Goal: Information Seeking & Learning: Learn about a topic

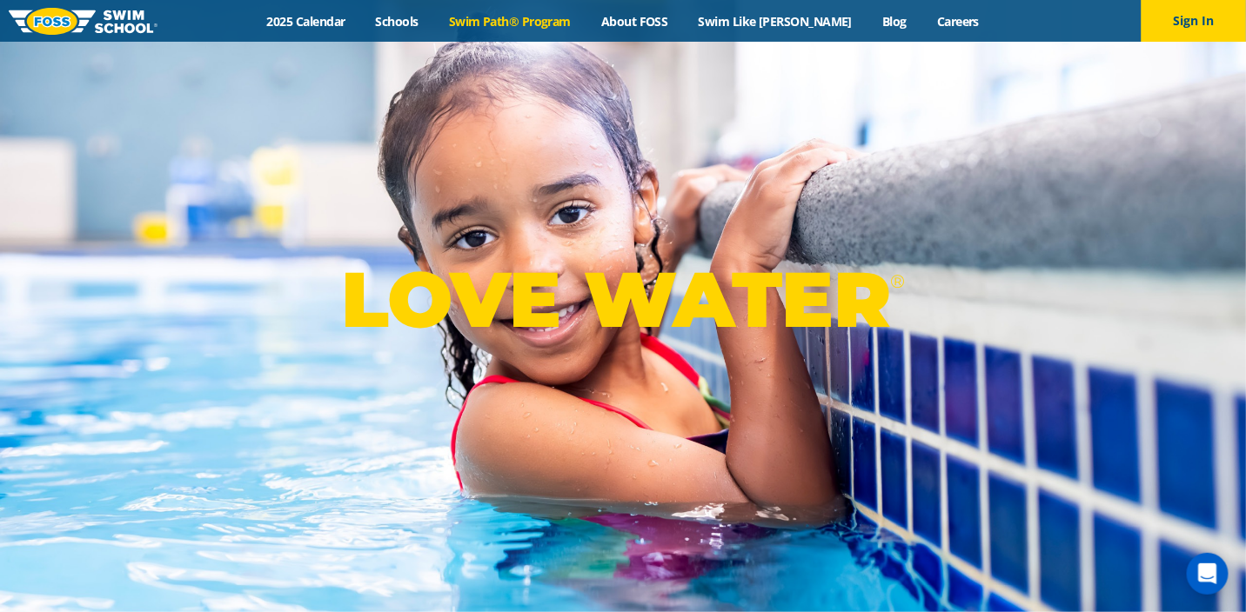
click at [495, 17] on link "Swim Path® Program" at bounding box center [509, 21] width 152 height 17
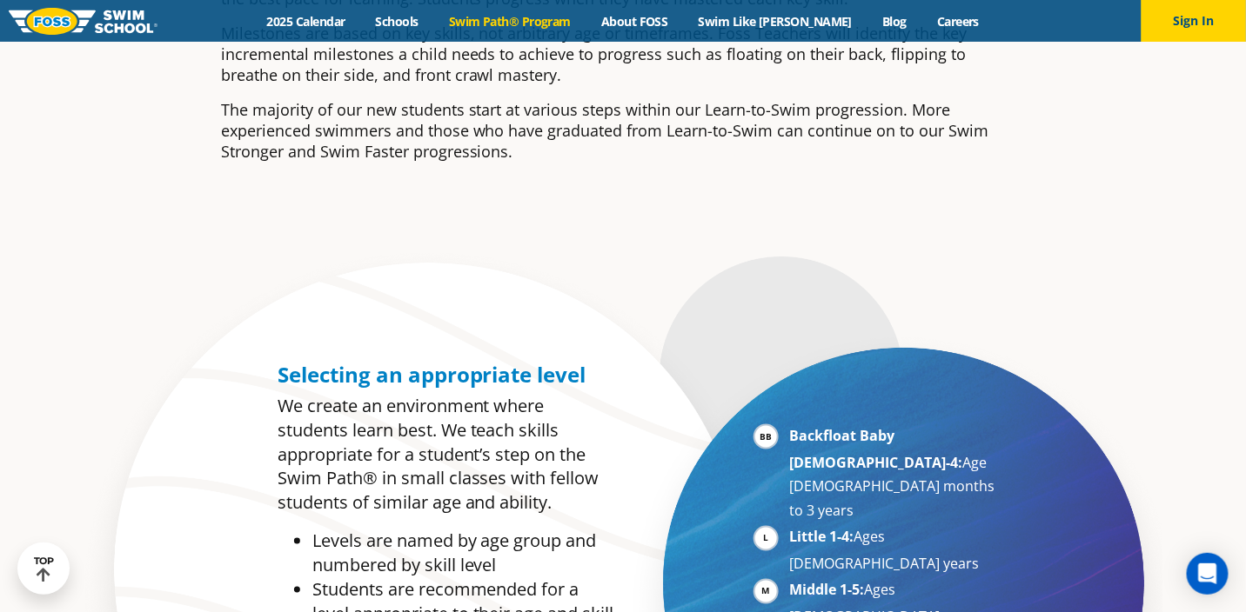
scroll to position [695, 0]
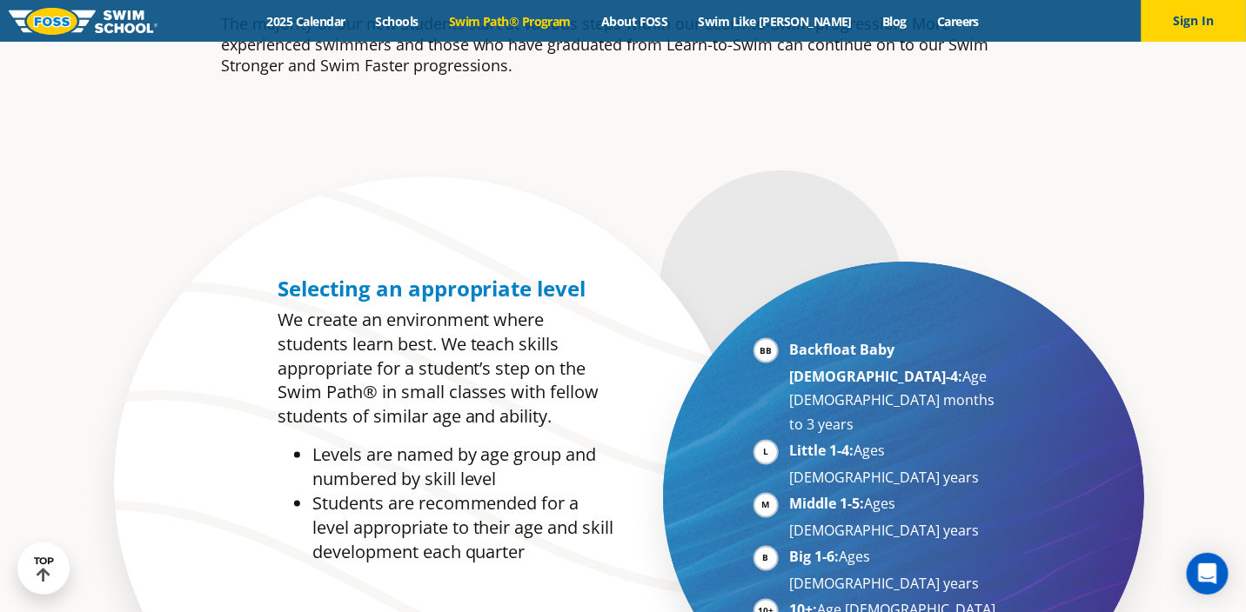
click at [790, 357] on li "Backfloat Baby 1-4: Age 6 months to 3 years" at bounding box center [896, 387] width 213 height 100
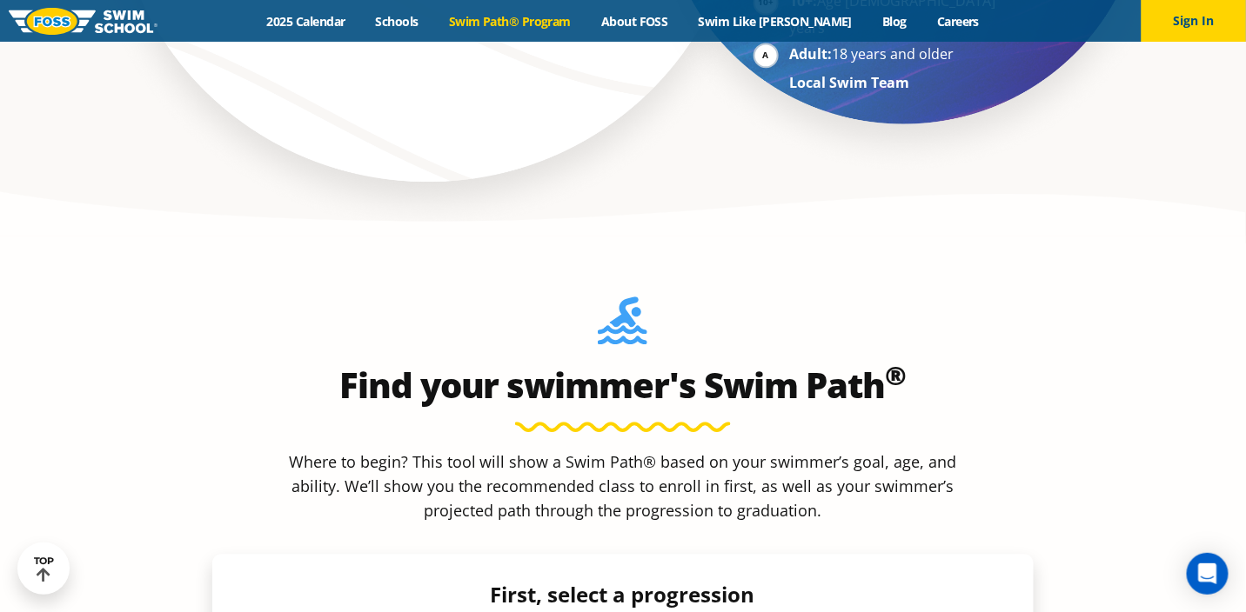
scroll to position [1478, 0]
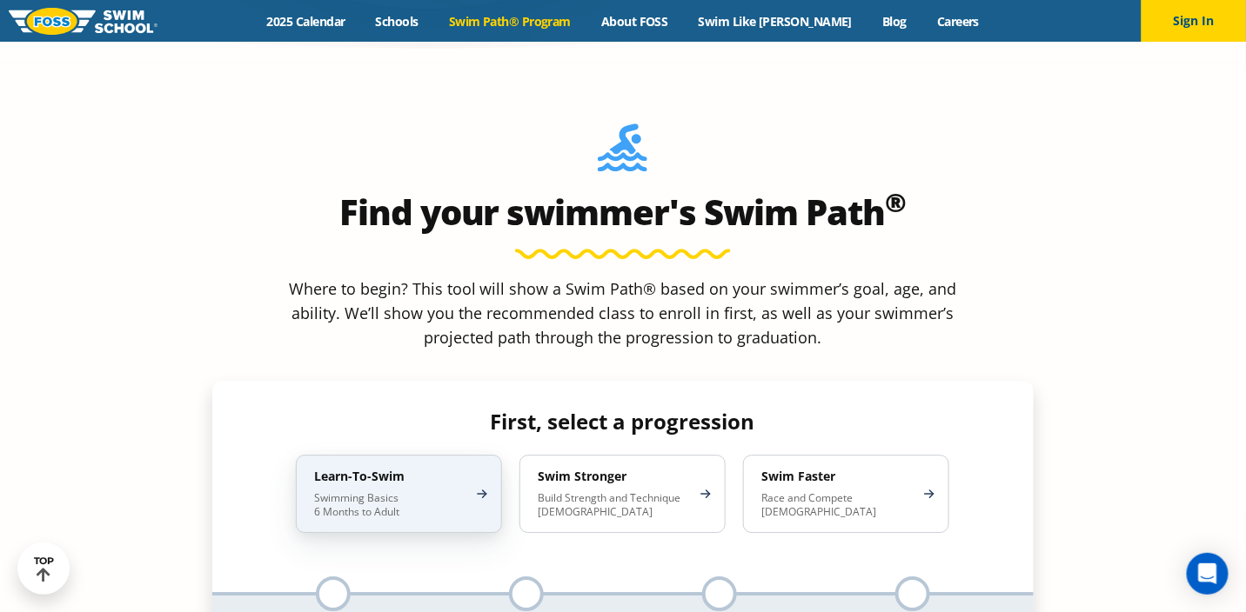
click at [458, 491] on p "Swimming Basics 6 Months to Adult" at bounding box center [390, 505] width 152 height 28
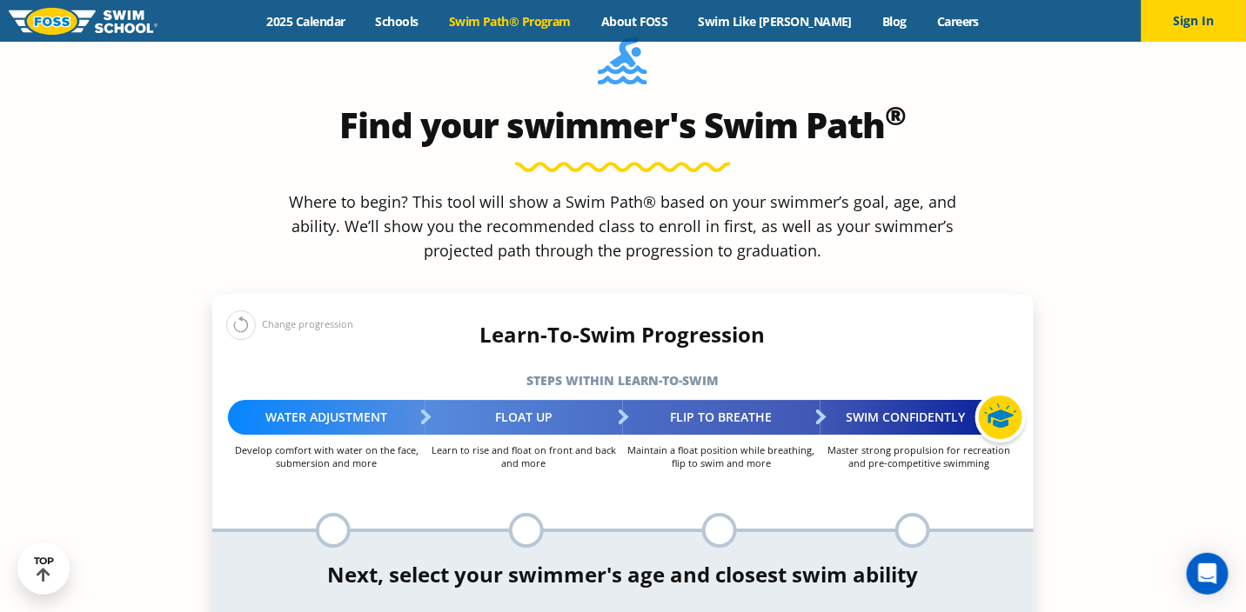
scroll to position [1652, 0]
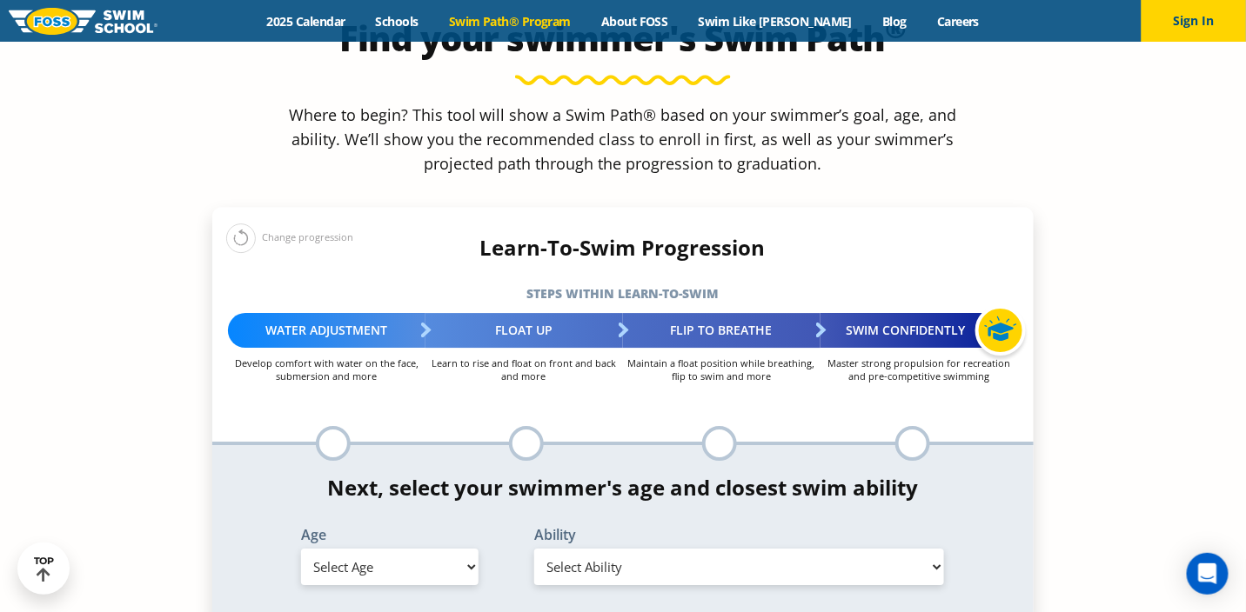
click at [471, 549] on select "Select Age 6 months - 1 year 1 year 2 years 3 years 4 years 5 years 6 years 7 y…" at bounding box center [389, 567] width 177 height 37
select select "2-years"
click at [301, 549] on select "Select Age 6 months - 1 year 1 year 2 years 3 years 4 years 5 years 6 years 7 y…" at bounding box center [389, 567] width 177 height 37
click at [572, 549] on select "Select Ability First in-water experience Comfortable with water poured over the…" at bounding box center [739, 567] width 411 height 37
click at [534, 549] on select "Select Ability First in-water experience Comfortable with water poured over the…" at bounding box center [739, 567] width 411 height 37
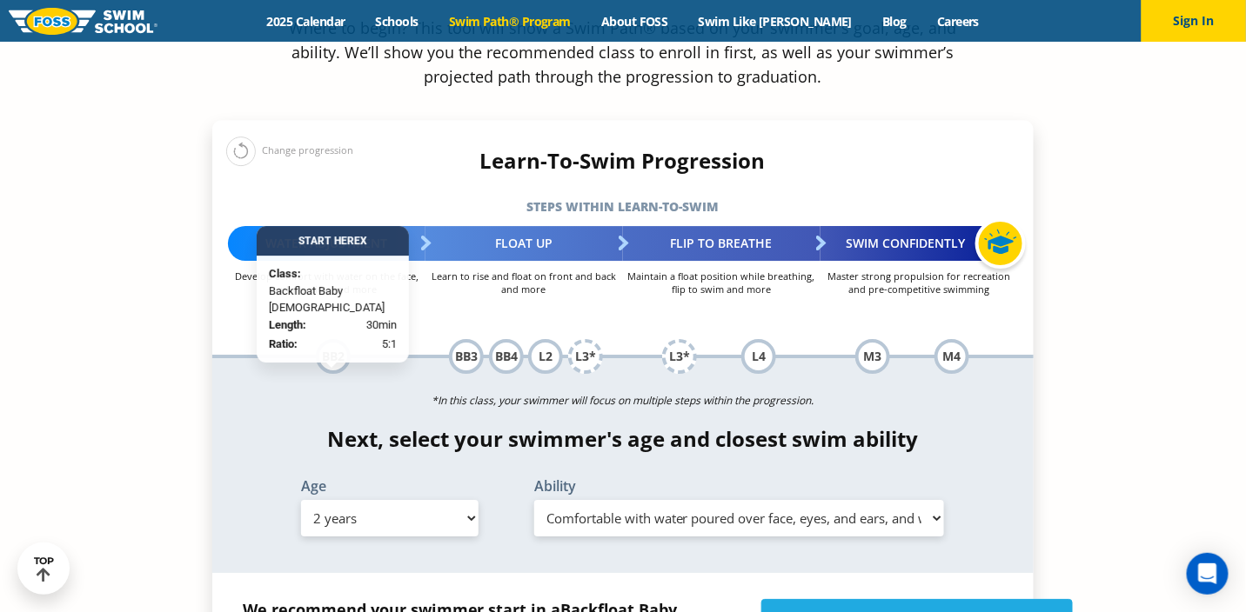
scroll to position [1827, 0]
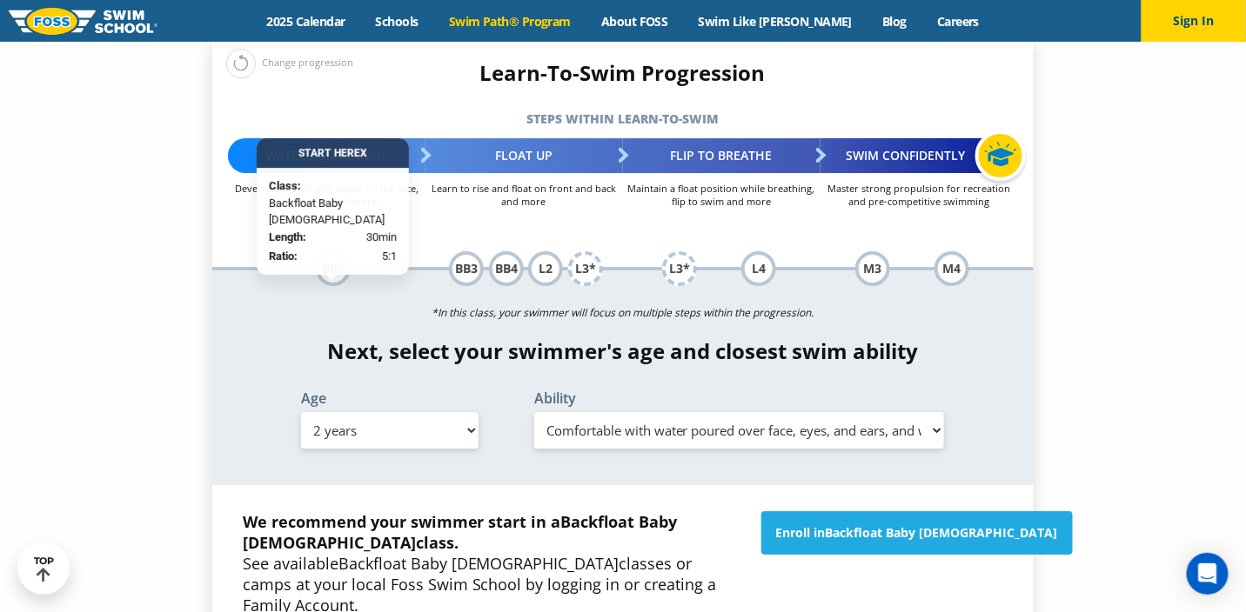
click at [553, 412] on select "Select Ability First in-water experience Comfortable with water poured over the…" at bounding box center [739, 430] width 411 height 37
click at [534, 412] on select "Select Ability First in-water experience Comfortable with water poured over the…" at bounding box center [739, 430] width 411 height 37
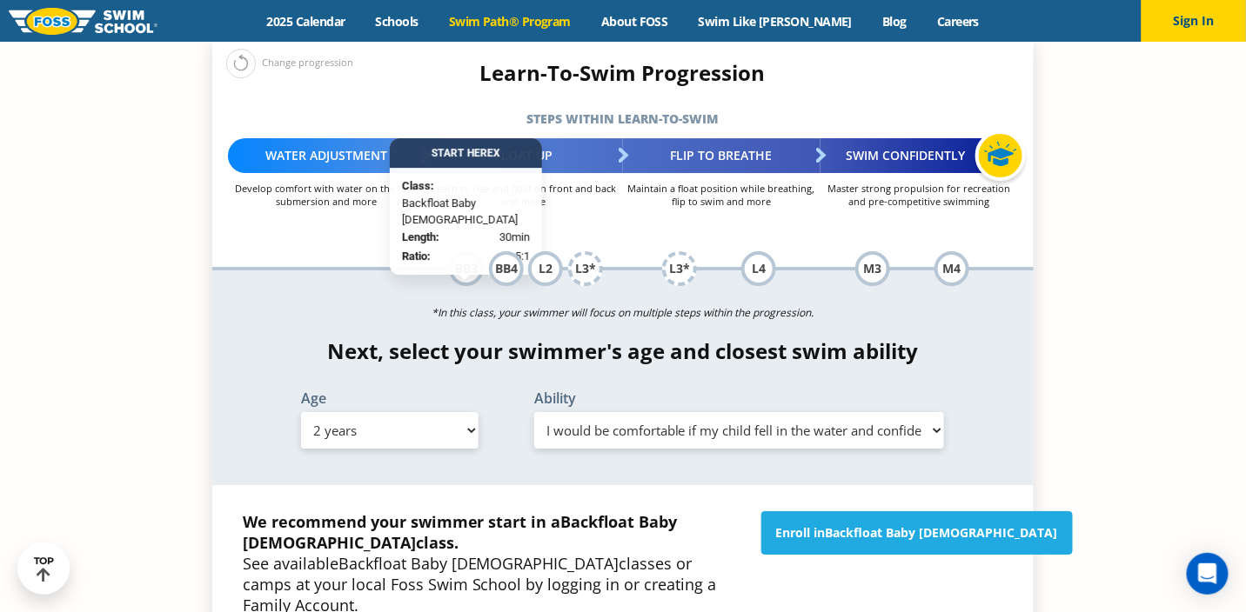
click at [584, 412] on select "Select Ability First in-water experience Comfortable with water poured over the…" at bounding box center [739, 430] width 411 height 37
select select "2-years-i-would-be-comfortable-if-my-child-fell-in-the-water-and-confident-they…"
click at [534, 412] on select "Select Ability First in-water experience Comfortable with water poured over the…" at bounding box center [739, 430] width 411 height 37
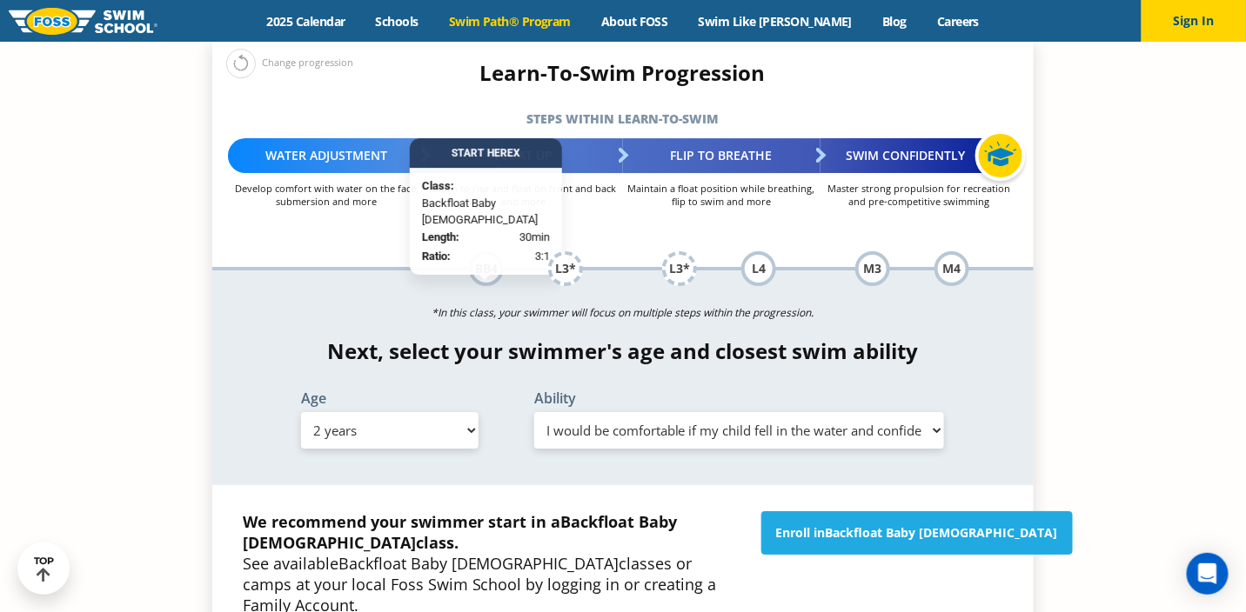
click at [598, 511] on p "We recommend your swimmer start in a Backfloat Baby 4 class. See available Back…" at bounding box center [493, 563] width 501 height 104
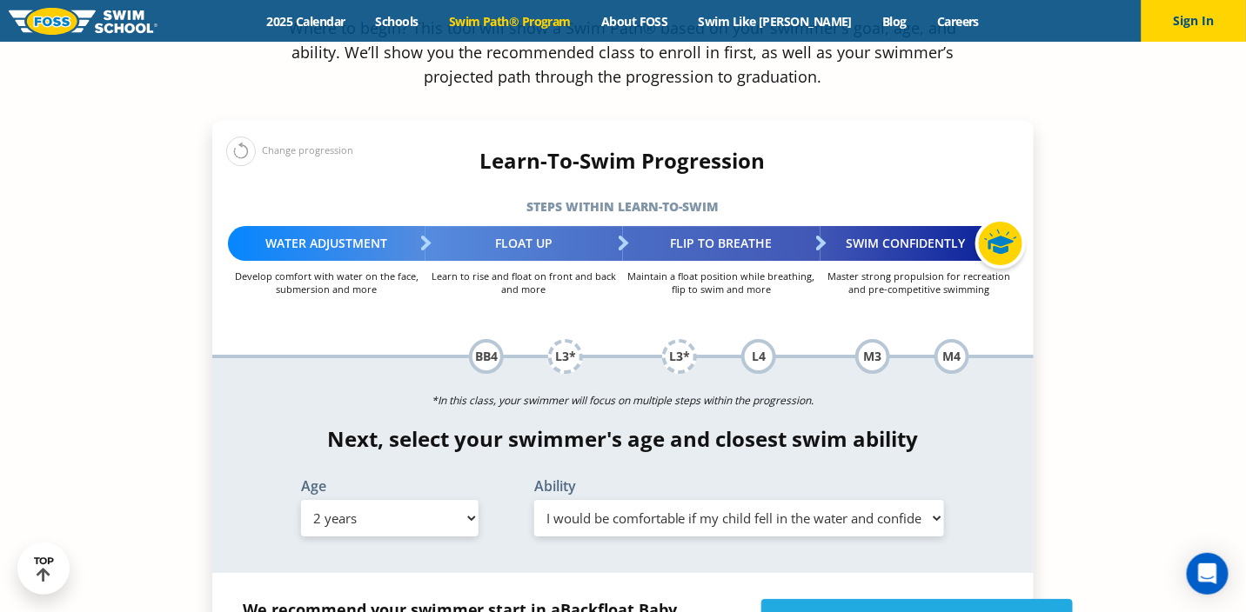
click at [467, 500] on select "Select Age 6 months - 1 year 1 year 2 years 3 years 4 years 5 years 6 years 7 y…" at bounding box center [389, 518] width 177 height 37
select select "3-years"
click at [301, 500] on select "Select Age 6 months - 1 year 1 year 2 years 3 years 4 years 5 years 6 years 7 y…" at bounding box center [389, 518] width 177 height 37
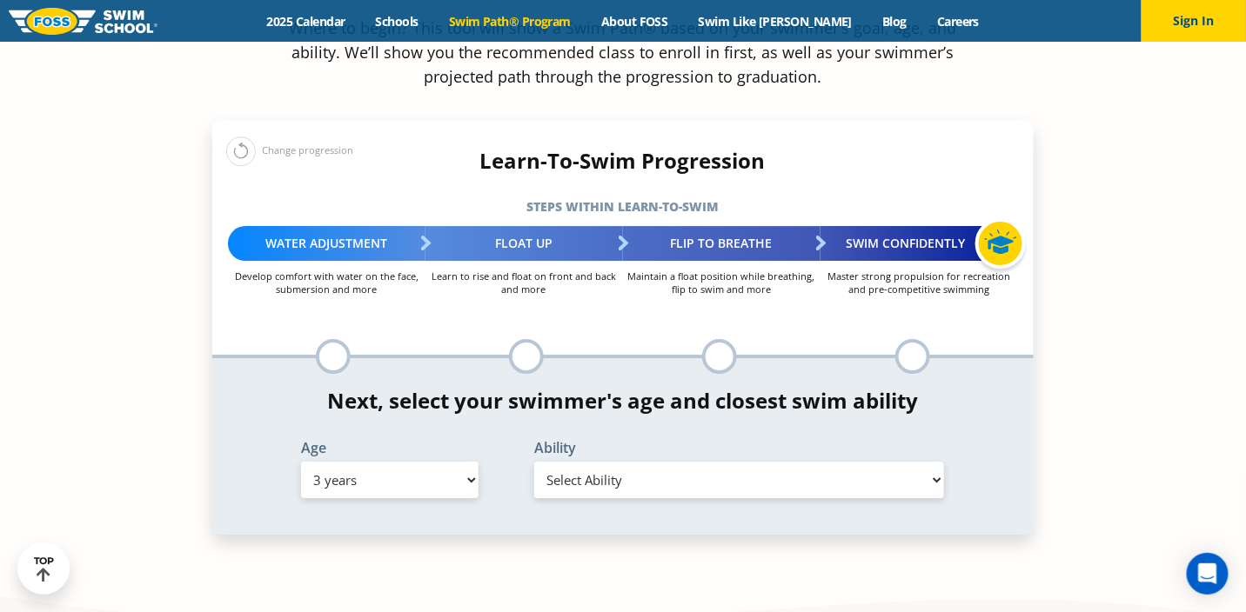
click at [608, 462] on select "Select Ability First in-water experience When in the water, reliant on a life j…" at bounding box center [739, 480] width 411 height 37
click at [534, 462] on select "Select Ability First in-water experience When in the water, reliant on a life j…" at bounding box center [739, 480] width 411 height 37
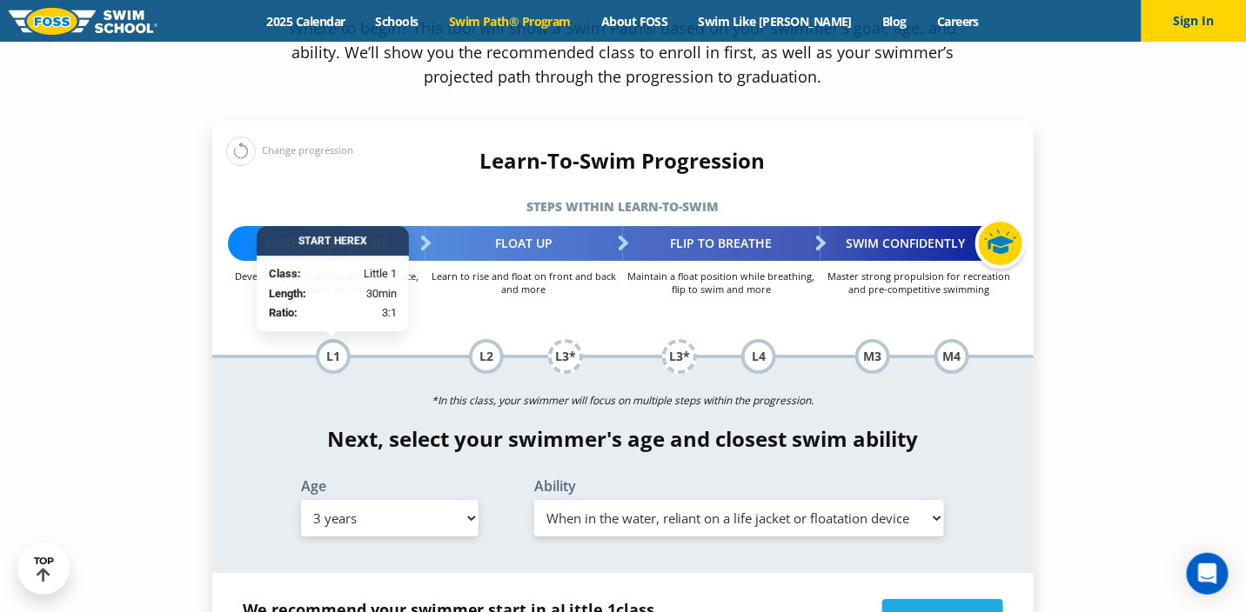
click at [604, 500] on select "Select Ability First in-water experience When in the water, reliant on a life j…" at bounding box center [739, 518] width 411 height 37
click at [534, 500] on select "Select Ability First in-water experience When in the water, reliant on a life j…" at bounding box center [739, 518] width 411 height 37
click at [621, 500] on select "Select Ability First in-water experience When in the water, reliant on a life j…" at bounding box center [739, 518] width 411 height 37
click at [534, 500] on select "Select Ability First in-water experience When in the water, reliant on a life j…" at bounding box center [739, 518] width 411 height 37
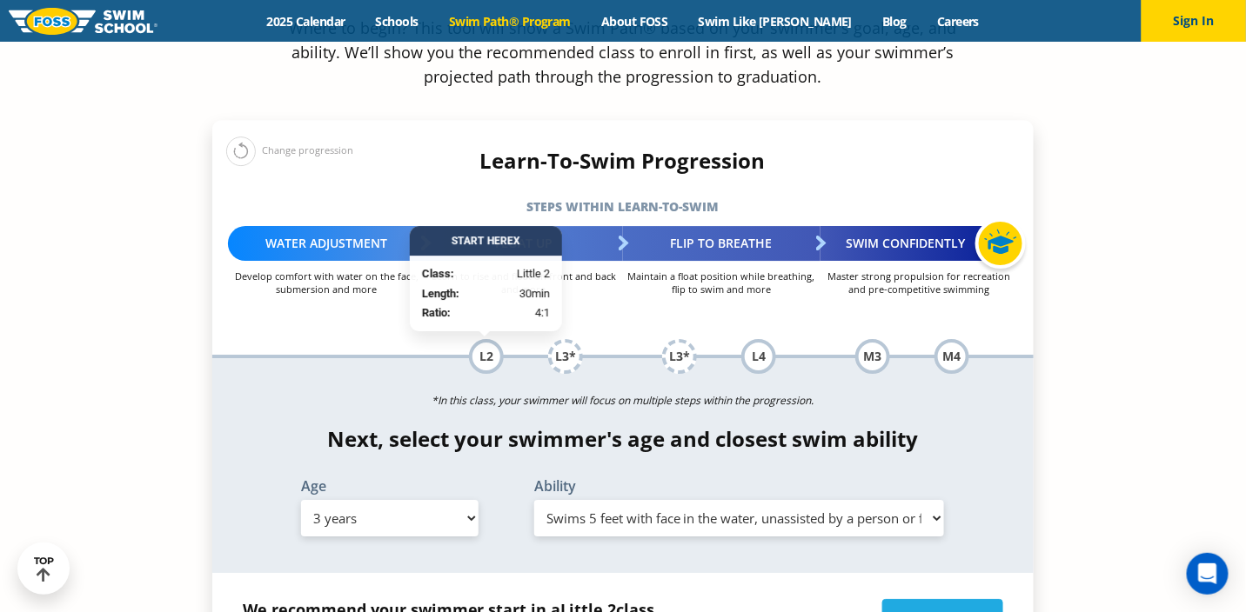
click at [600, 500] on select "Select Ability First in-water experience When in the water, reliant on a life j…" at bounding box center [739, 518] width 411 height 37
click at [534, 500] on select "Select Ability First in-water experience When in the water, reliant on a life j…" at bounding box center [739, 518] width 411 height 37
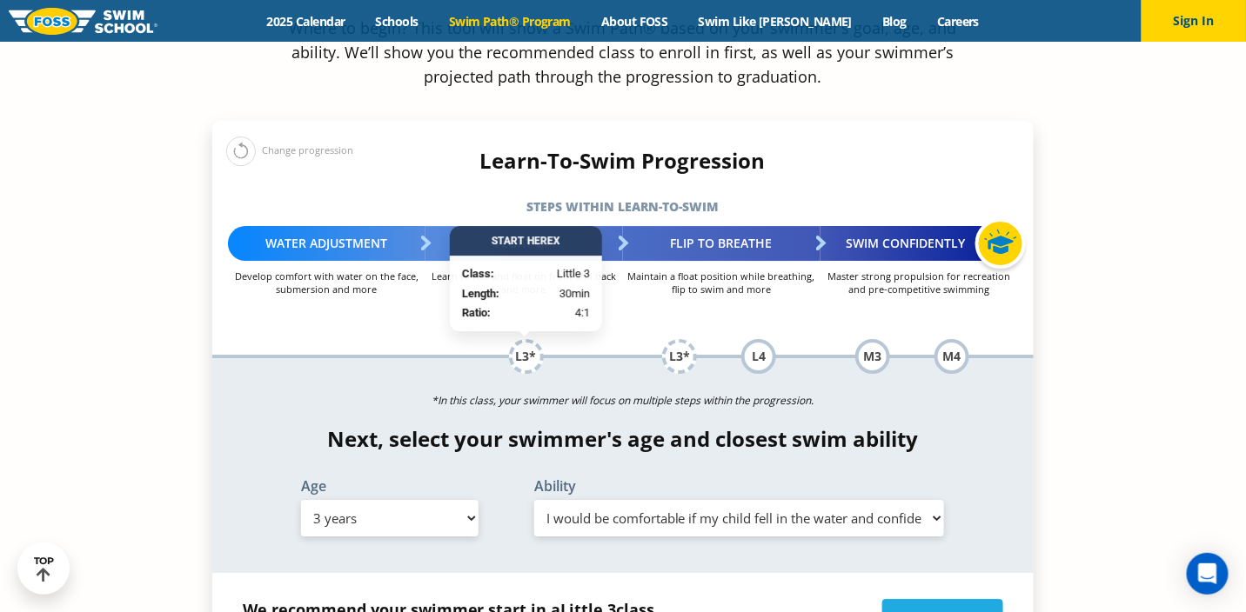
click at [574, 500] on select "Select Ability First in-water experience When in the water, reliant on a life j…" at bounding box center [739, 518] width 411 height 37
click at [534, 500] on select "Select Ability First in-water experience When in the water, reliant on a life j…" at bounding box center [739, 518] width 411 height 37
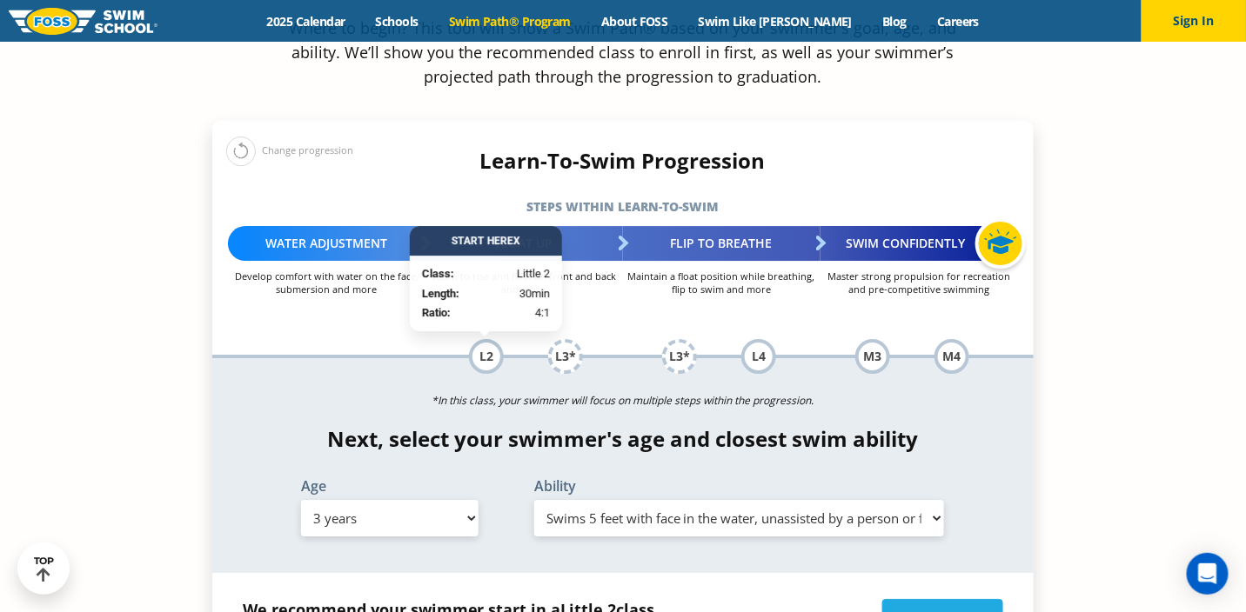
click at [575, 500] on select "Select Ability First in-water experience When in the water, reliant on a life j…" at bounding box center [739, 518] width 411 height 37
select select "3-years-uncomfortable-putting-face-in-the-water-andor-getting-water-on-ears-whi…"
click at [534, 500] on select "Select Ability First in-water experience When in the water, reliant on a life j…" at bounding box center [739, 518] width 411 height 37
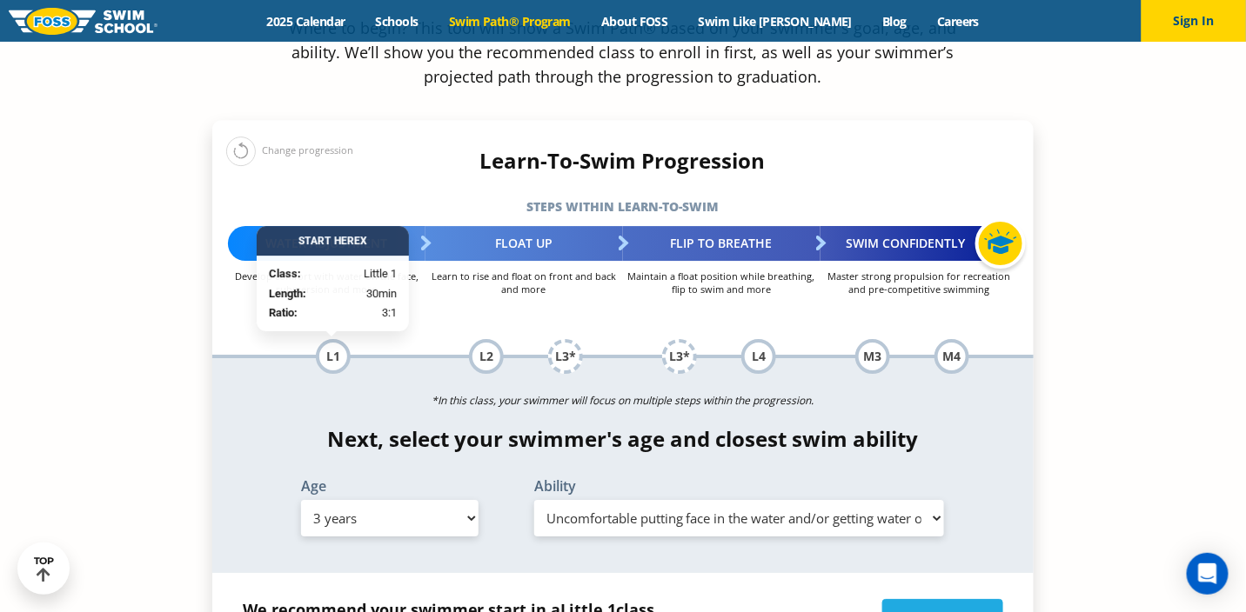
click at [478, 500] on select "Select Age 6 months - 1 year 1 year 2 years 3 years 4 years 5 years 6 years 7 y…" at bounding box center [389, 518] width 177 height 37
select select "4-years"
click at [301, 500] on select "Select Age 6 months - 1 year 1 year 2 years 3 years 4 years 5 years 6 years 7 y…" at bounding box center [389, 518] width 177 height 37
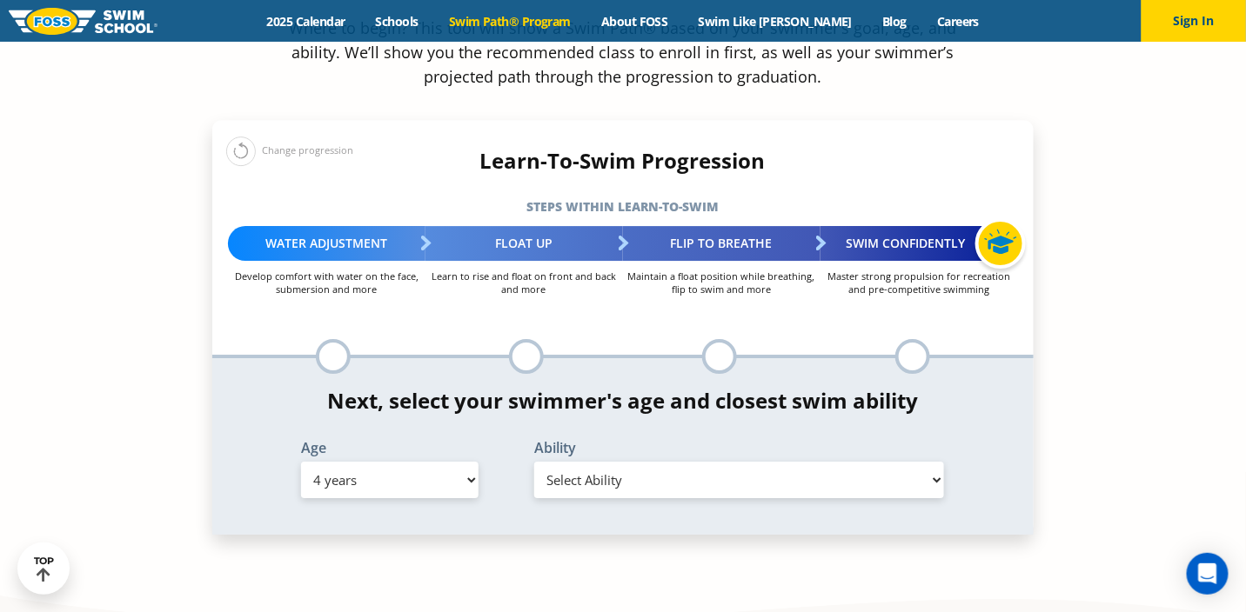
click at [565, 462] on select "Select Ability First in-water experience When in the water, reliant on a life j…" at bounding box center [739, 480] width 411 height 37
click at [558, 462] on select "Select Ability First in-water experience When in the water, reliant on a life j…" at bounding box center [739, 480] width 411 height 37
select select "4-years-when-in-the-water-reliant-on-a-life-jacket-or-floatation-device"
click at [534, 462] on select "Select Ability First in-water experience When in the water, reliant on a life j…" at bounding box center [739, 480] width 411 height 37
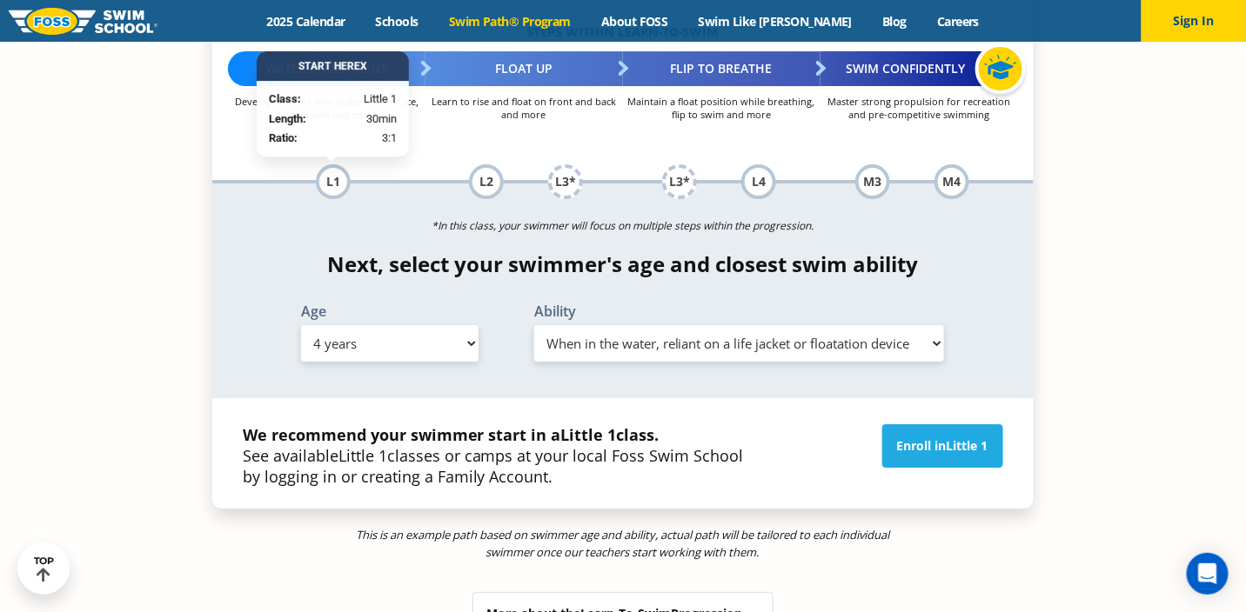
scroll to position [2088, 0]
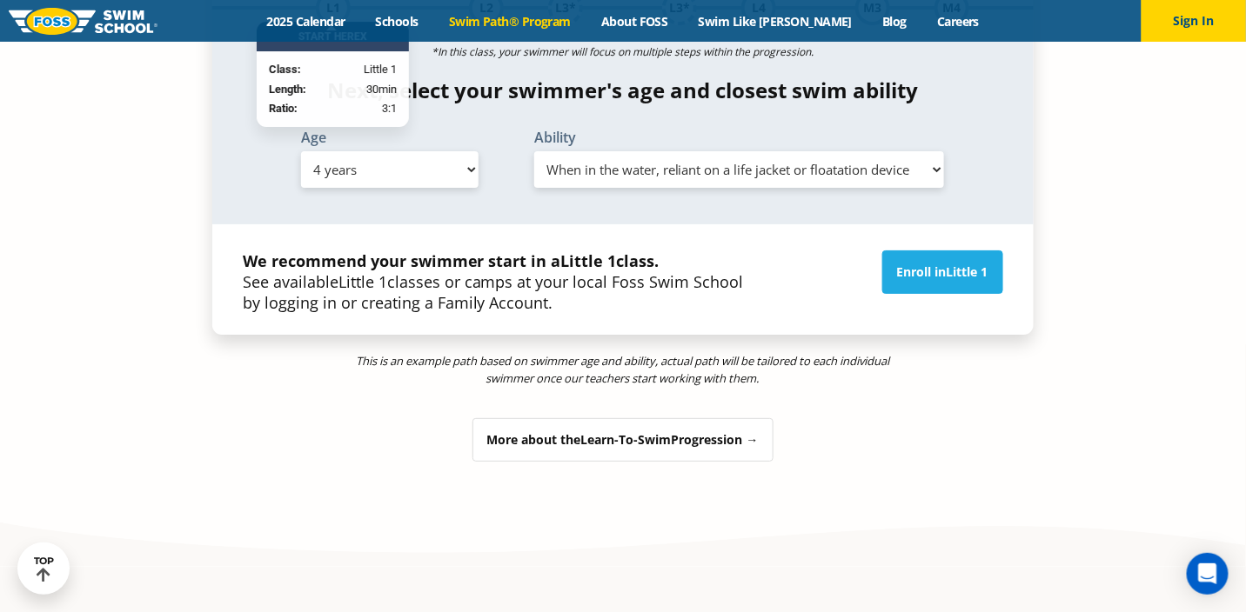
click at [600, 431] on span "Learn-To-Swim" at bounding box center [626, 439] width 90 height 17
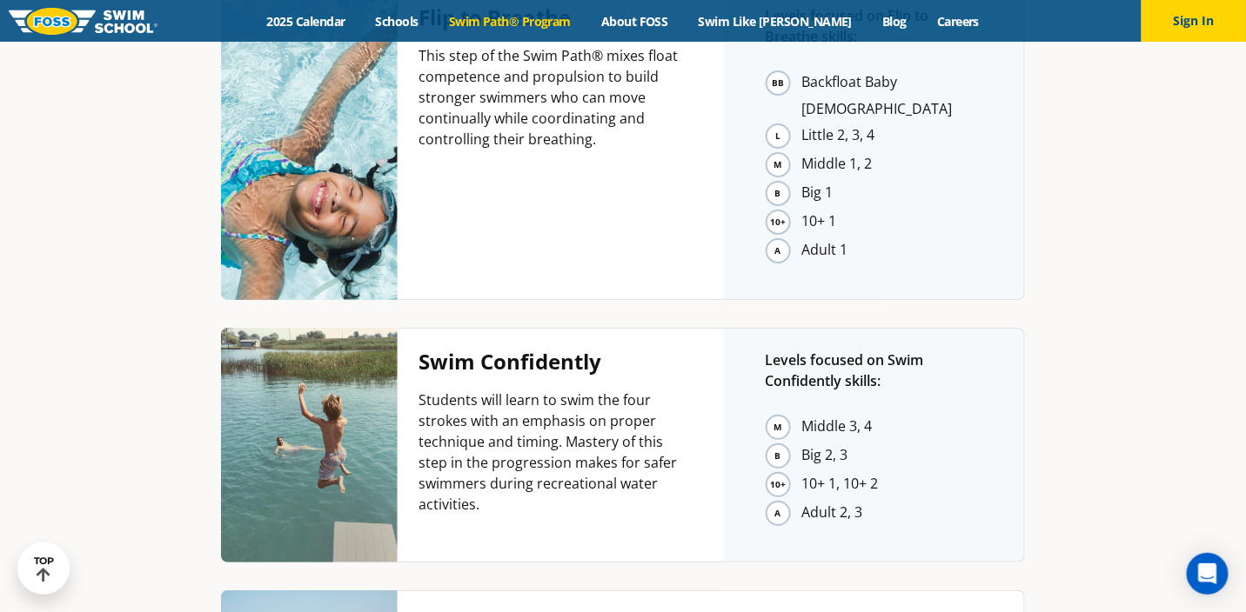
scroll to position [4669, 0]
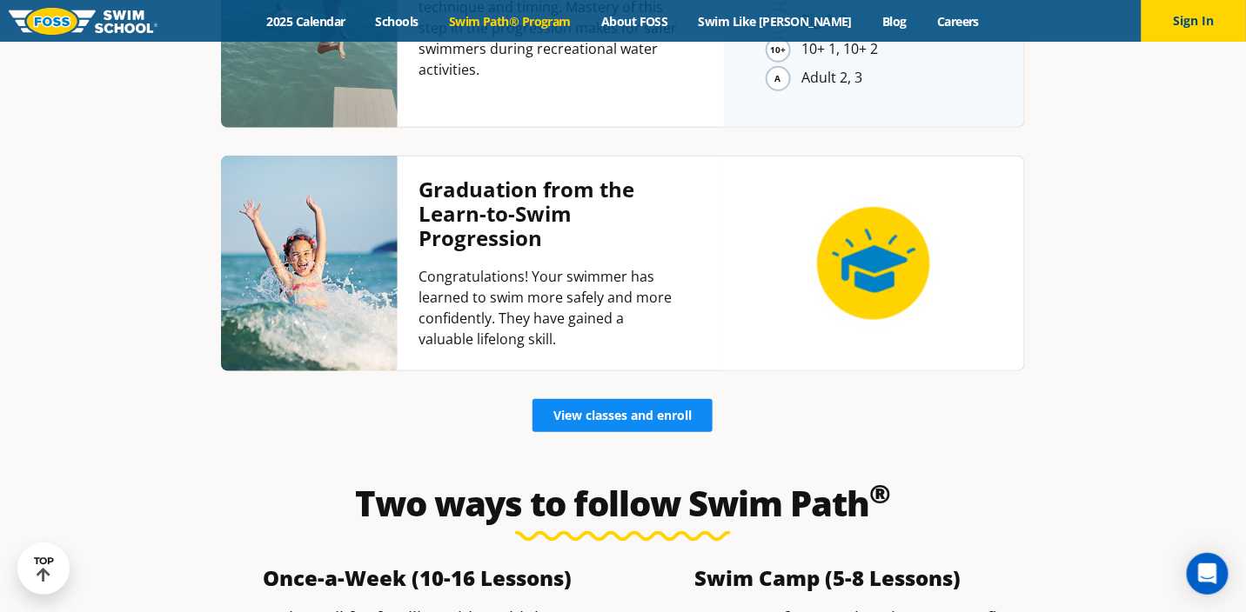
click at [665, 410] on span "View classes and enroll" at bounding box center [622, 416] width 138 height 12
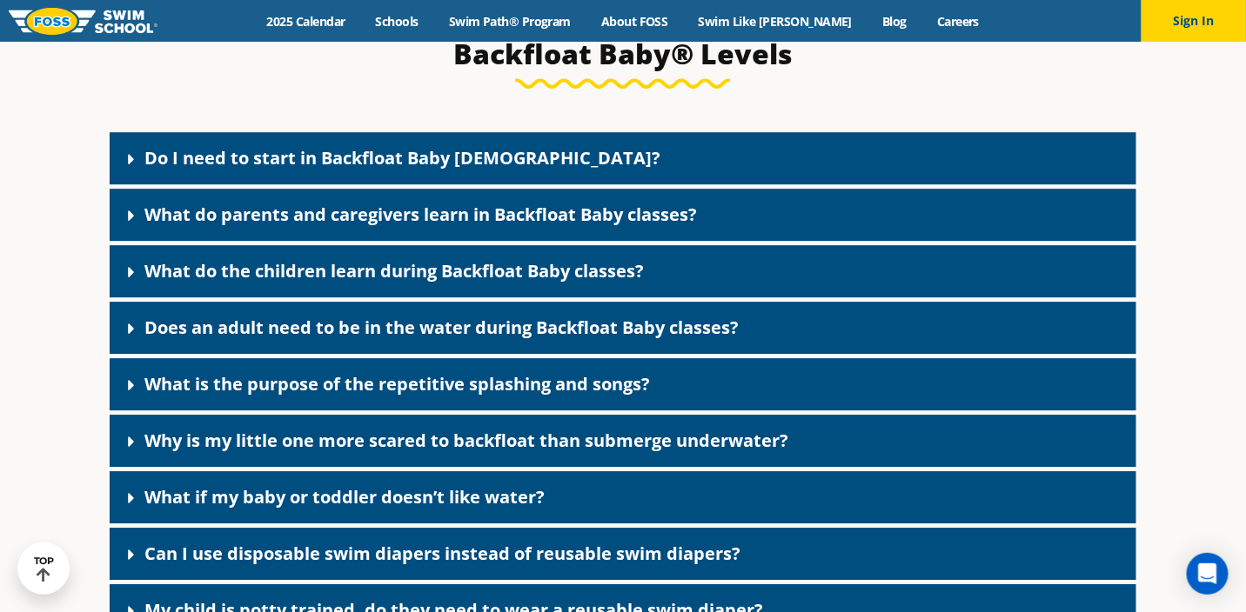
click at [369, 170] on link "Do I need to start in Backfloat Baby [DEMOGRAPHIC_DATA]?" at bounding box center [402, 157] width 516 height 23
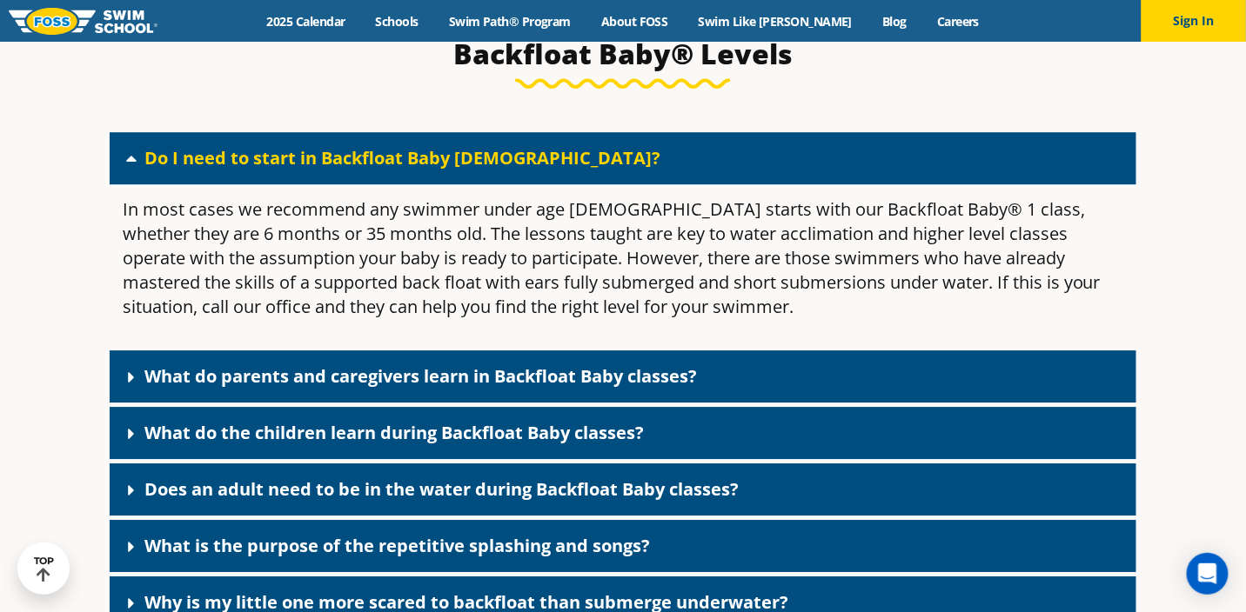
click at [369, 170] on link "Do I need to start in Backfloat Baby [DEMOGRAPHIC_DATA]?" at bounding box center [402, 157] width 516 height 23
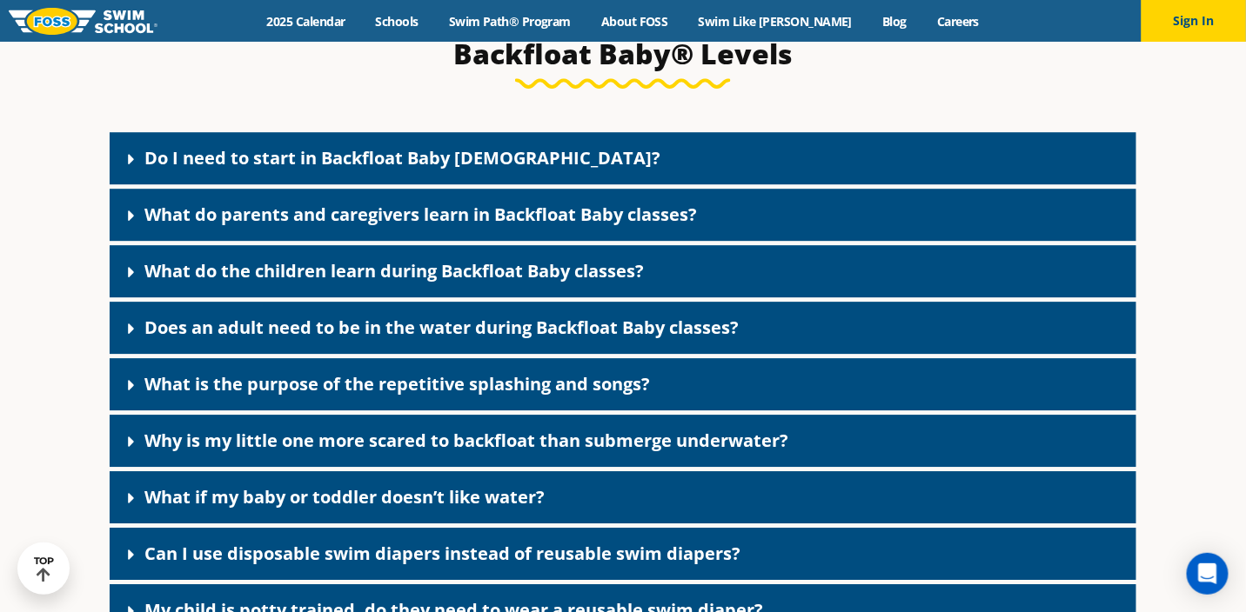
scroll to position [3832, 0]
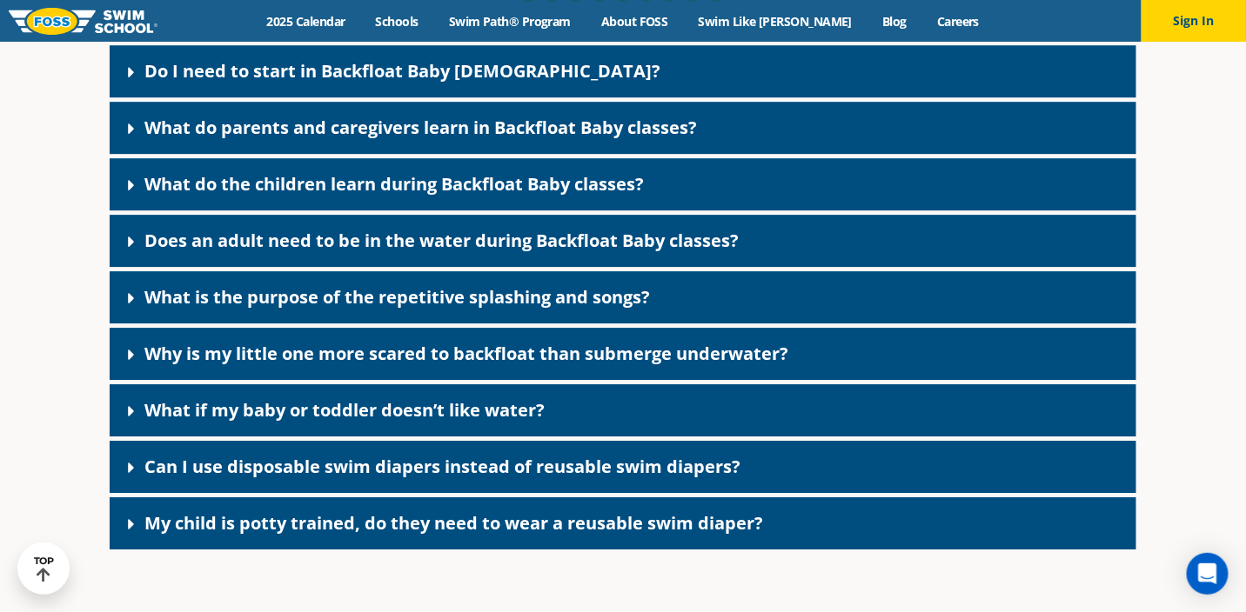
click at [274, 252] on link "Does an adult need to be in the water during Backfloat Baby classes?" at bounding box center [441, 240] width 594 height 23
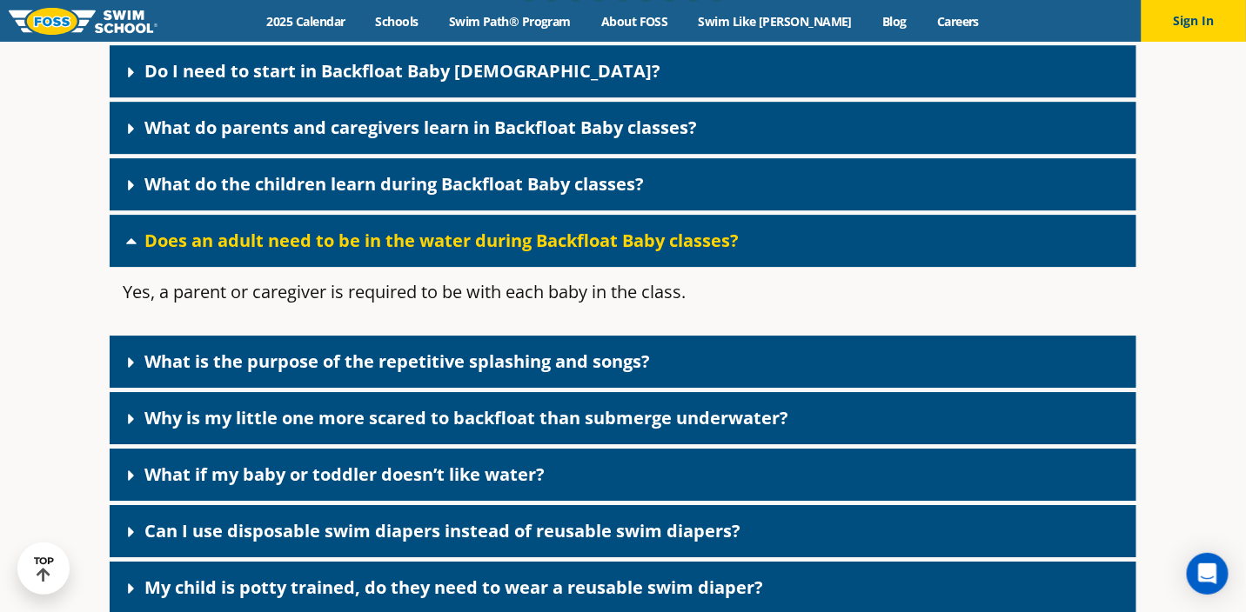
click at [274, 252] on link "Does an adult need to be in the water during Backfloat Baby classes?" at bounding box center [441, 240] width 594 height 23
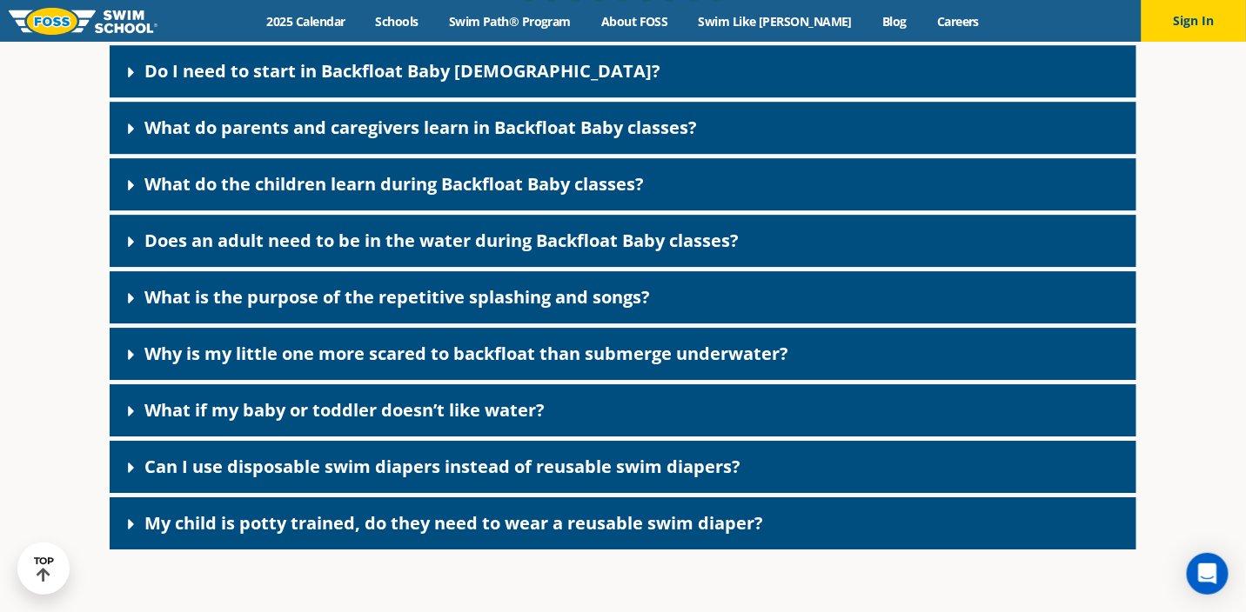
click at [260, 309] on link "What is the purpose of the repetitive splashing and songs?" at bounding box center [396, 296] width 505 height 23
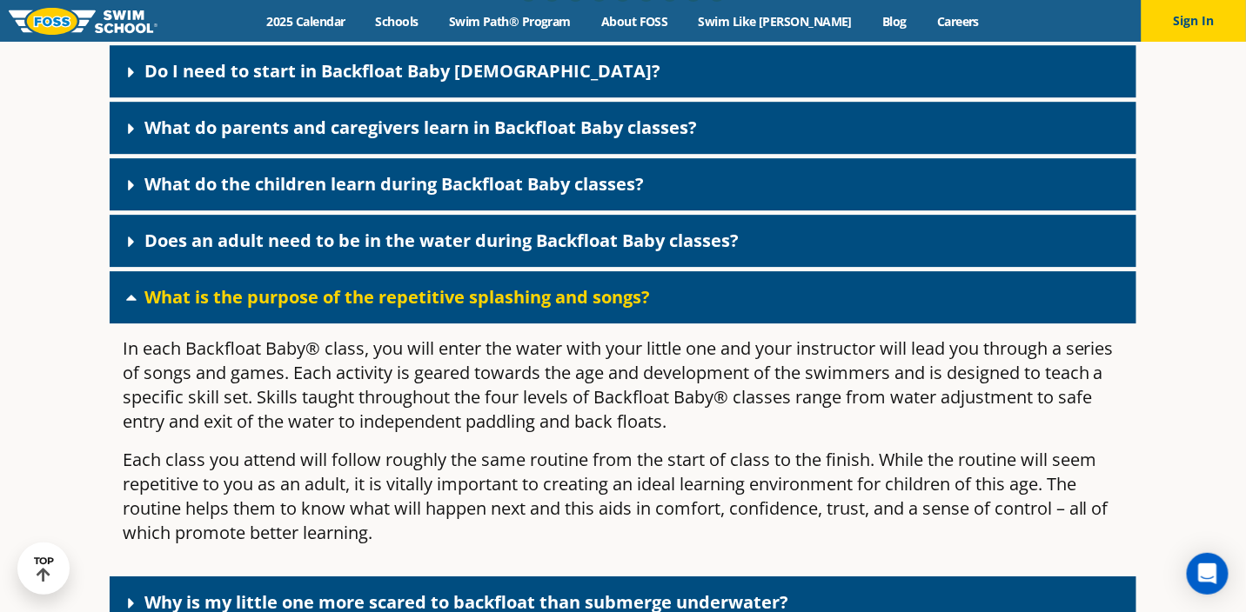
click at [260, 309] on link "What is the purpose of the repetitive splashing and songs?" at bounding box center [396, 296] width 505 height 23
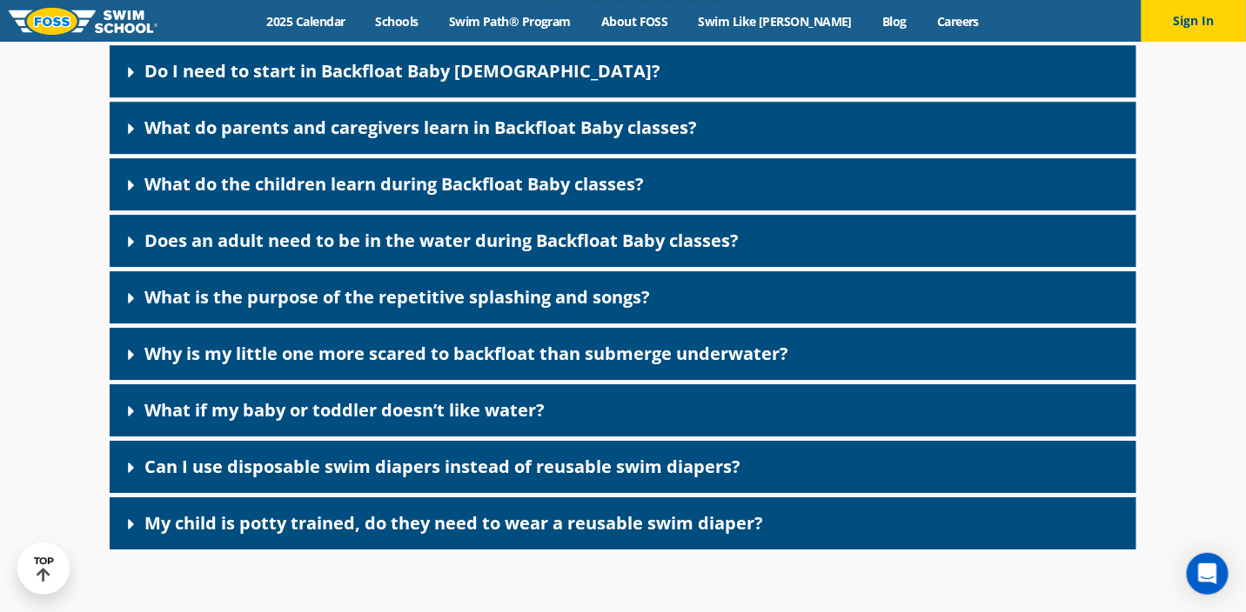
click at [244, 309] on link "What is the purpose of the repetitive splashing and songs?" at bounding box center [396, 296] width 505 height 23
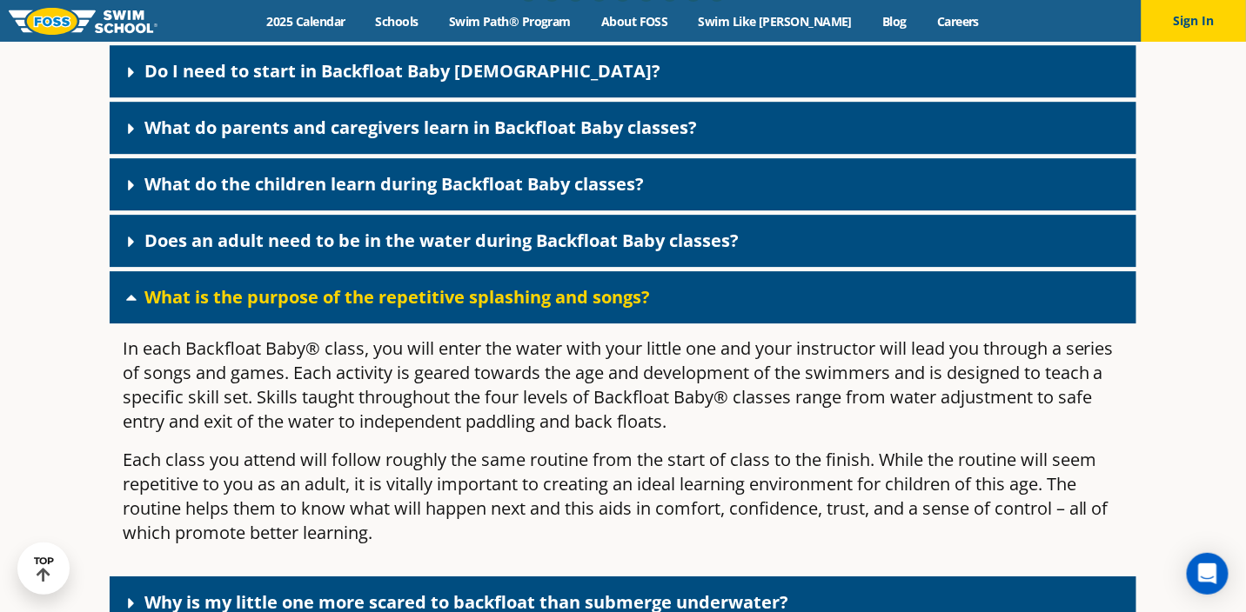
click at [244, 309] on link "What is the purpose of the repetitive splashing and songs?" at bounding box center [396, 296] width 505 height 23
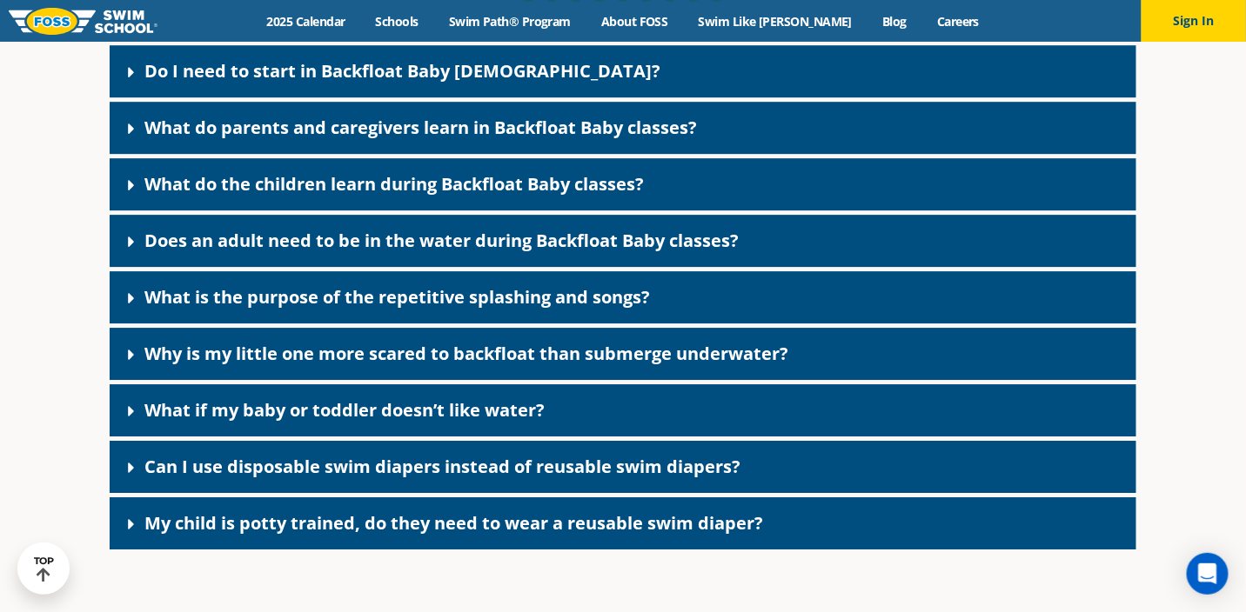
click at [260, 365] on link "Why is my little one more scared to backfloat than submerge underwater?" at bounding box center [466, 353] width 644 height 23
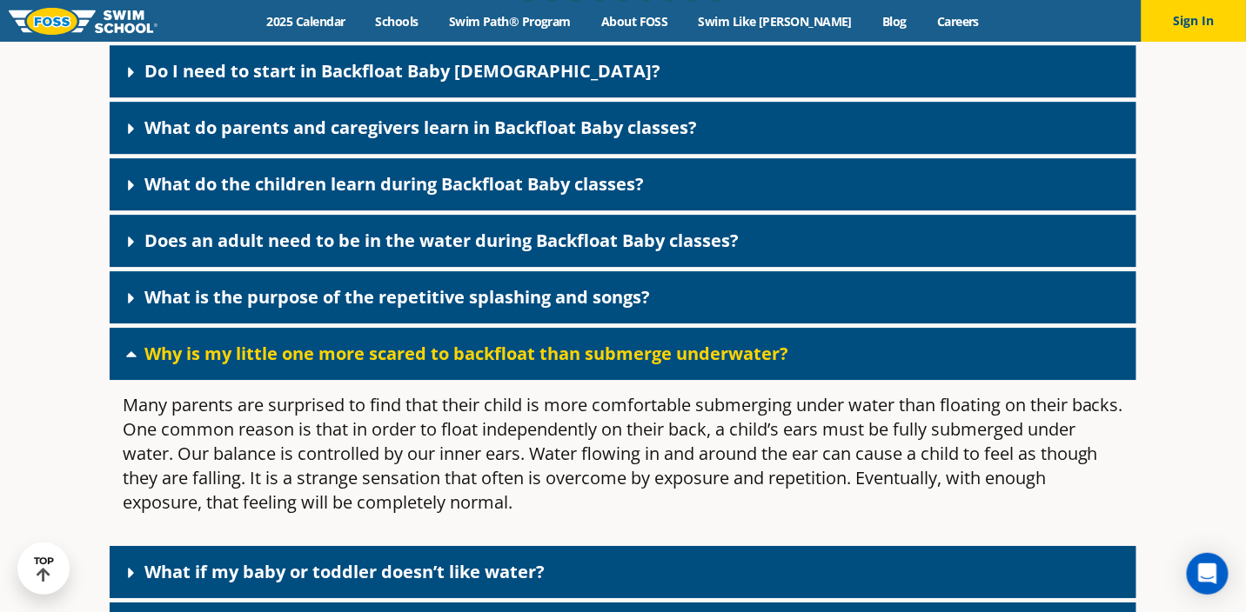
click at [260, 365] on link "Why is my little one more scared to backfloat than submerge underwater?" at bounding box center [466, 353] width 644 height 23
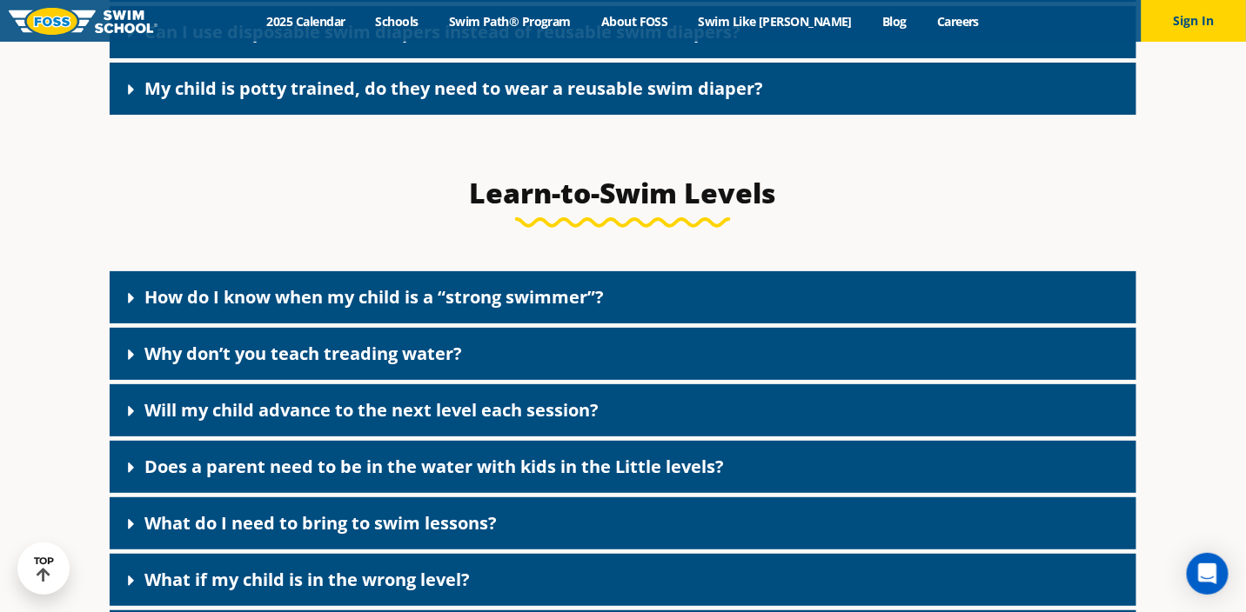
scroll to position [4354, 0]
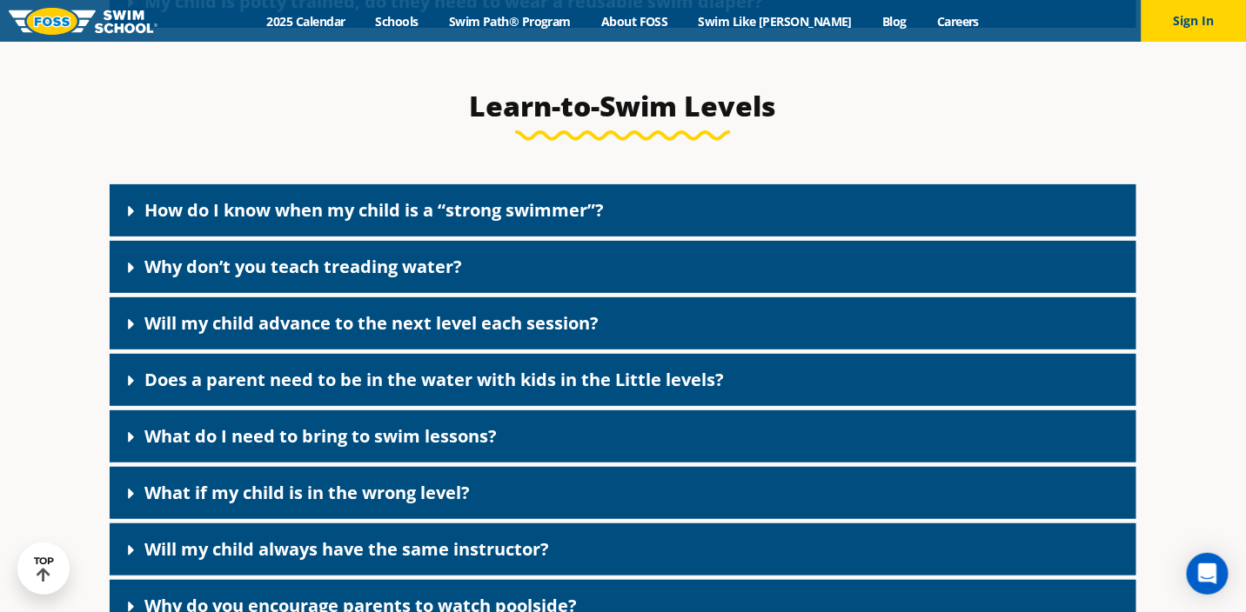
click at [243, 335] on link "Will my child advance to the next level each session?" at bounding box center [371, 322] width 454 height 23
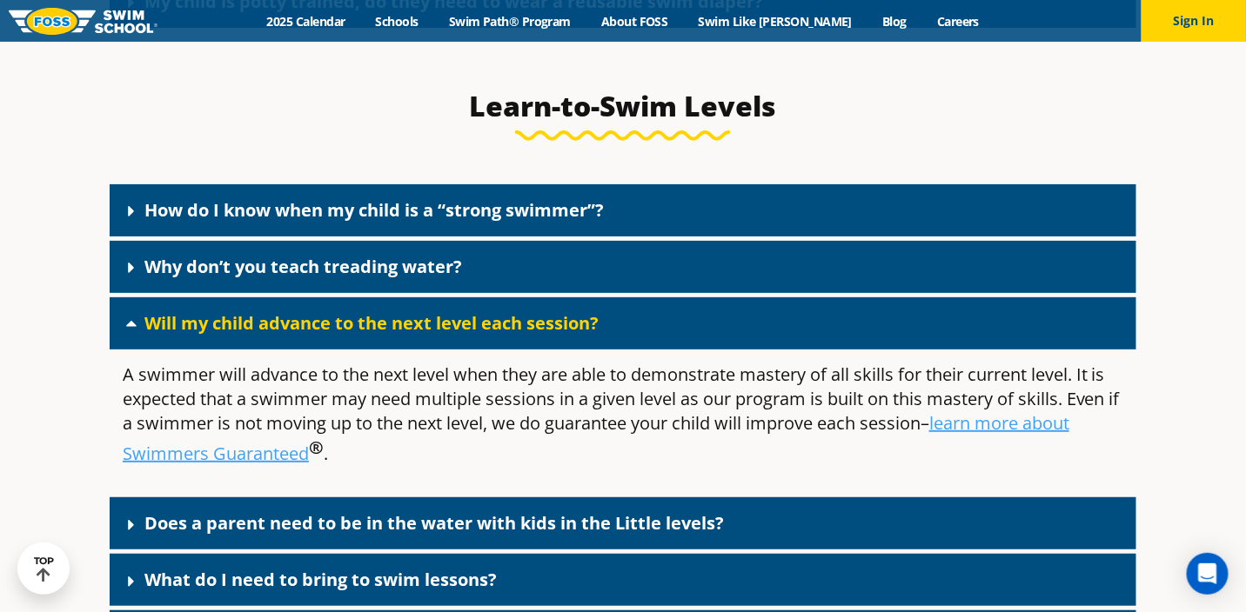
click at [243, 335] on link "Will my child advance to the next level each session?" at bounding box center [371, 322] width 454 height 23
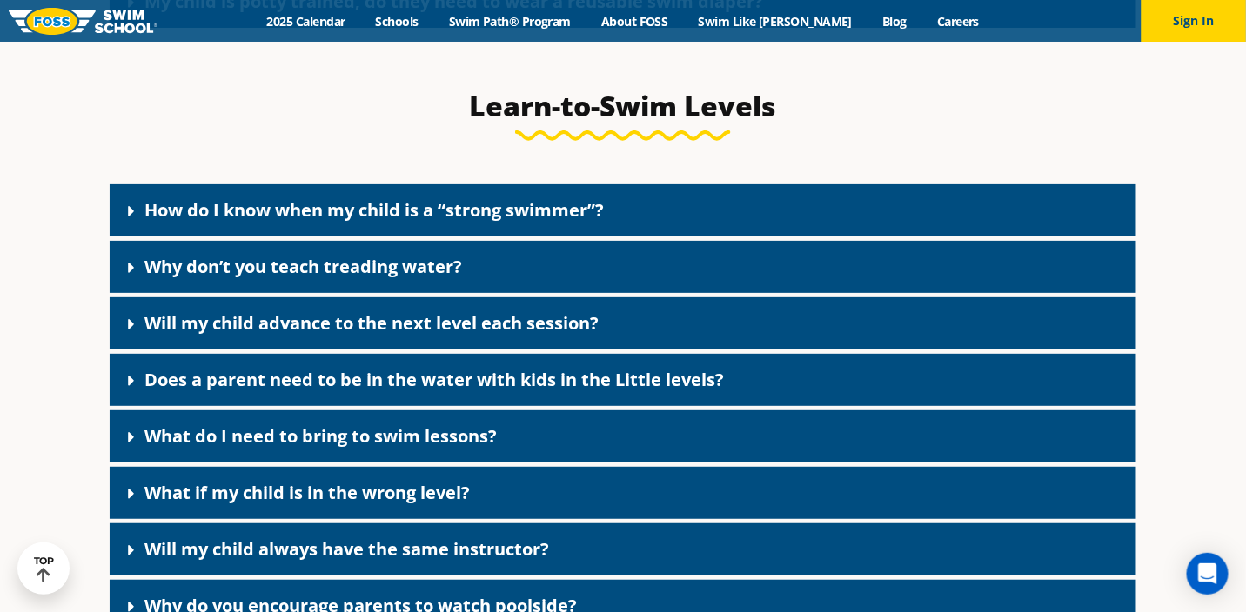
click at [251, 391] on link "Does a parent need to be in the water with kids in the Little levels?" at bounding box center [433, 379] width 579 height 23
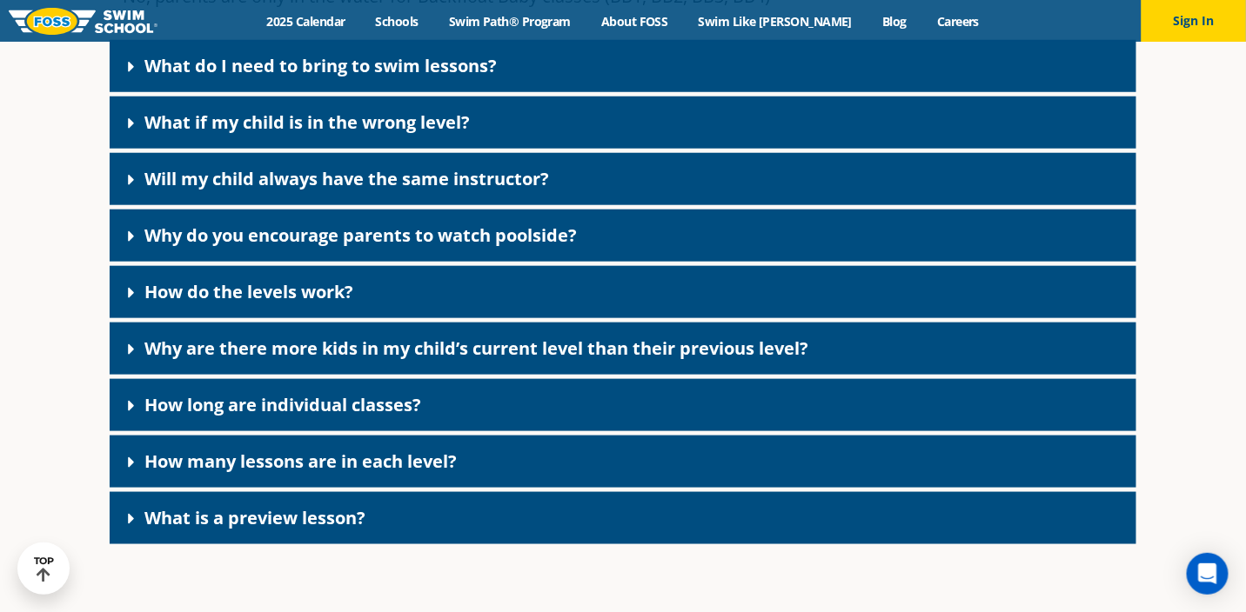
scroll to position [4876, 0]
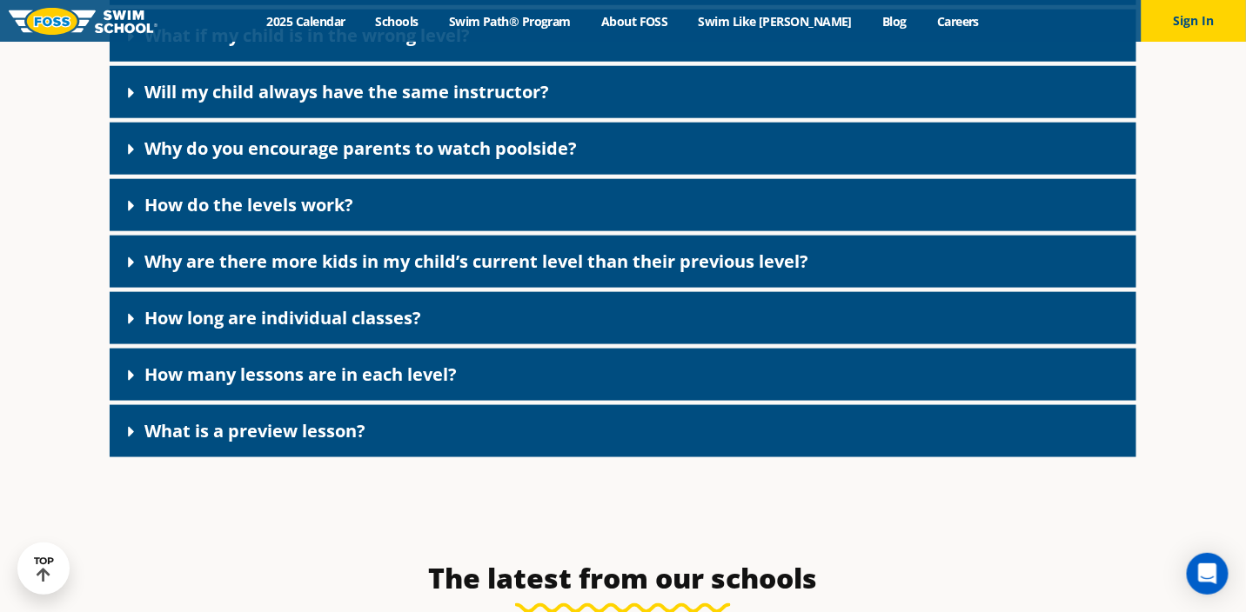
click at [269, 330] on link "How long are individual classes?" at bounding box center [282, 317] width 277 height 23
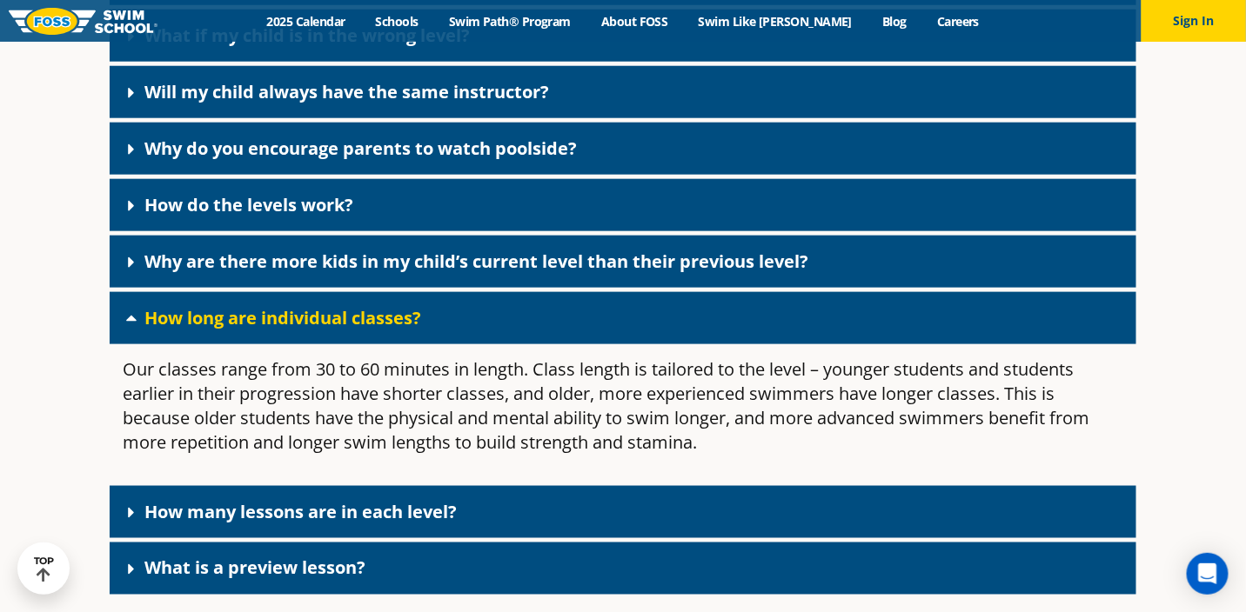
click at [269, 330] on link "How long are individual classes?" at bounding box center [282, 317] width 277 height 23
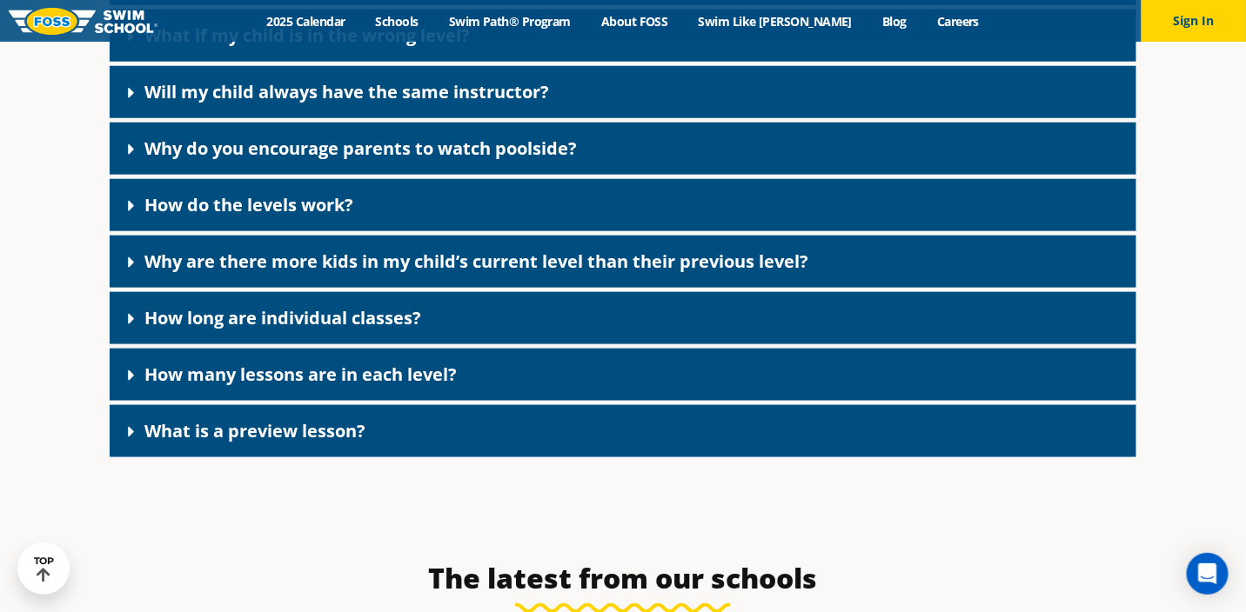
click at [228, 386] on link "How many lessons are in each level?" at bounding box center [300, 374] width 312 height 23
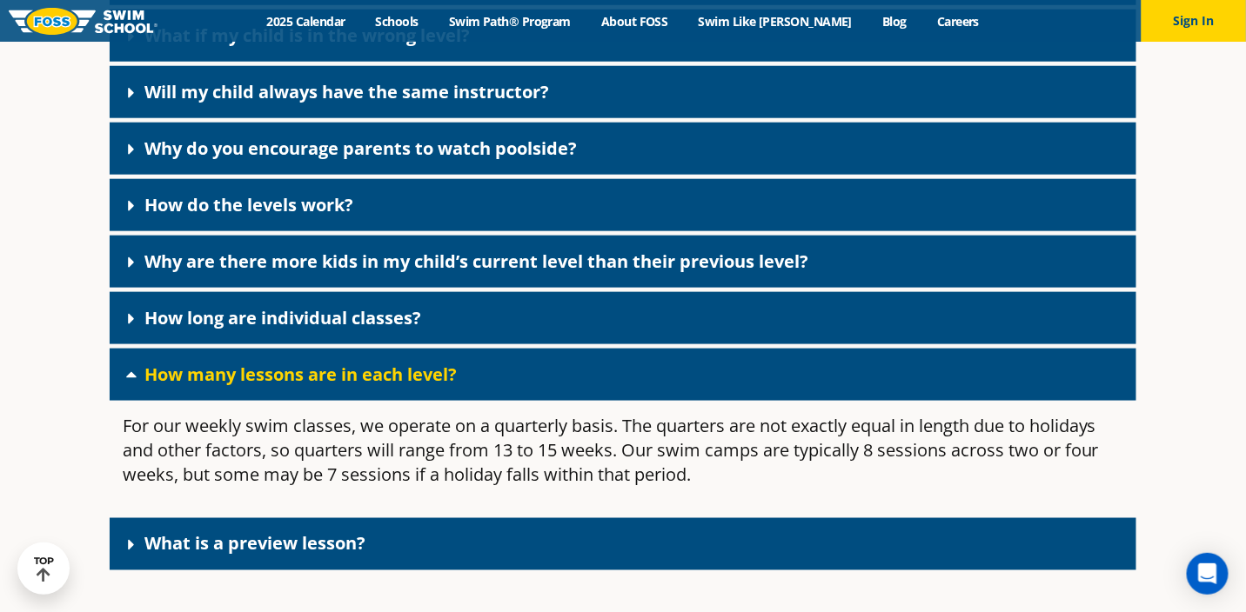
click at [225, 386] on link "How many lessons are in each level?" at bounding box center [300, 374] width 312 height 23
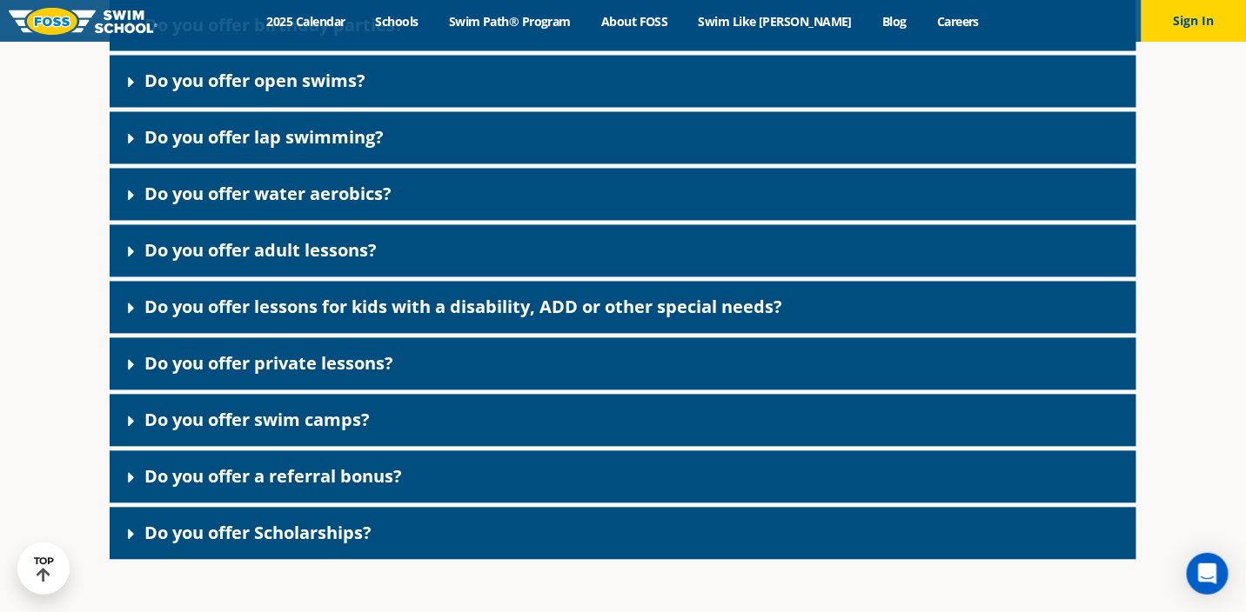
scroll to position [3248, 0]
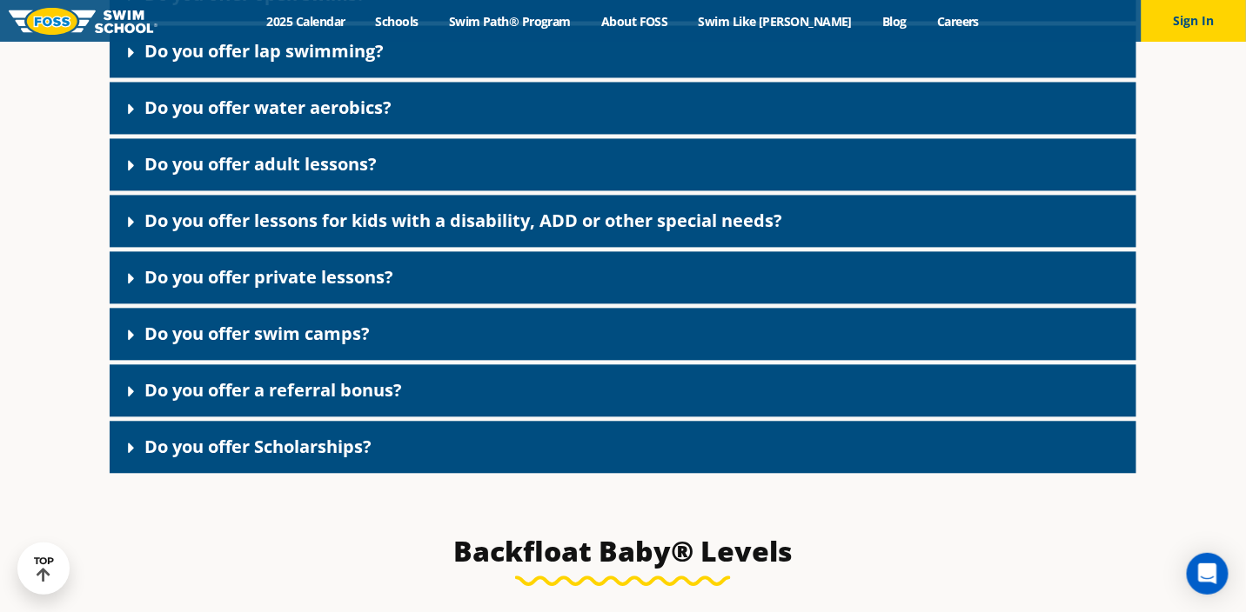
click at [519, 464] on div "Do you offer Scholarships?" at bounding box center [623, 447] width 1026 height 52
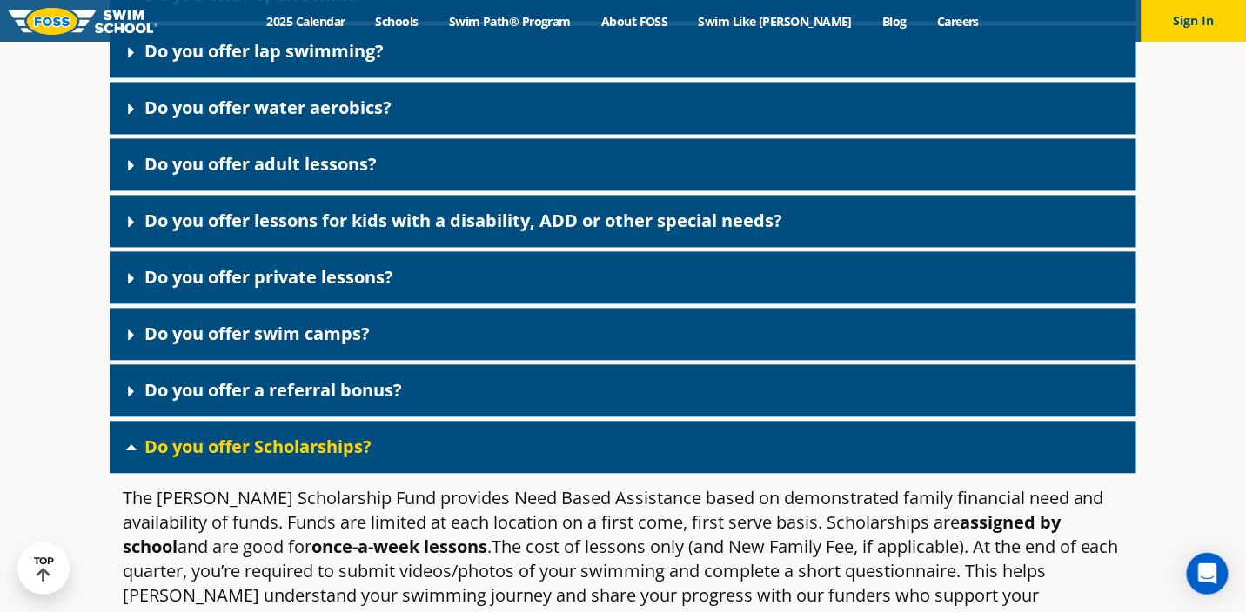
scroll to position [3335, 0]
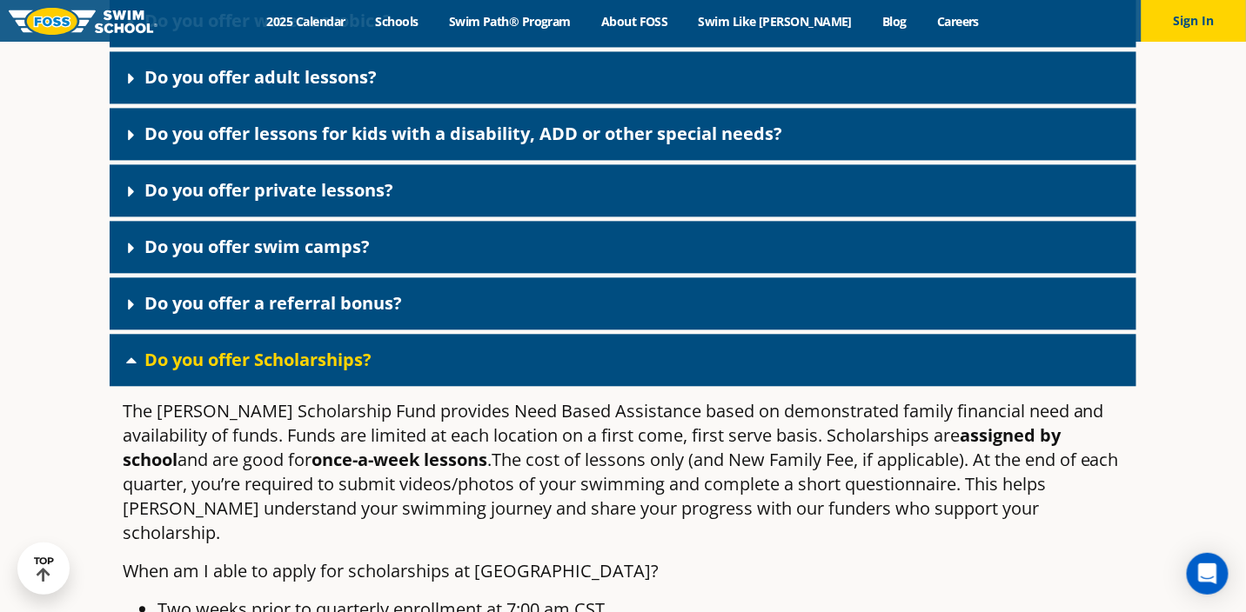
click at [513, 373] on div "Do you offer Scholarships?" at bounding box center [623, 360] width 1026 height 52
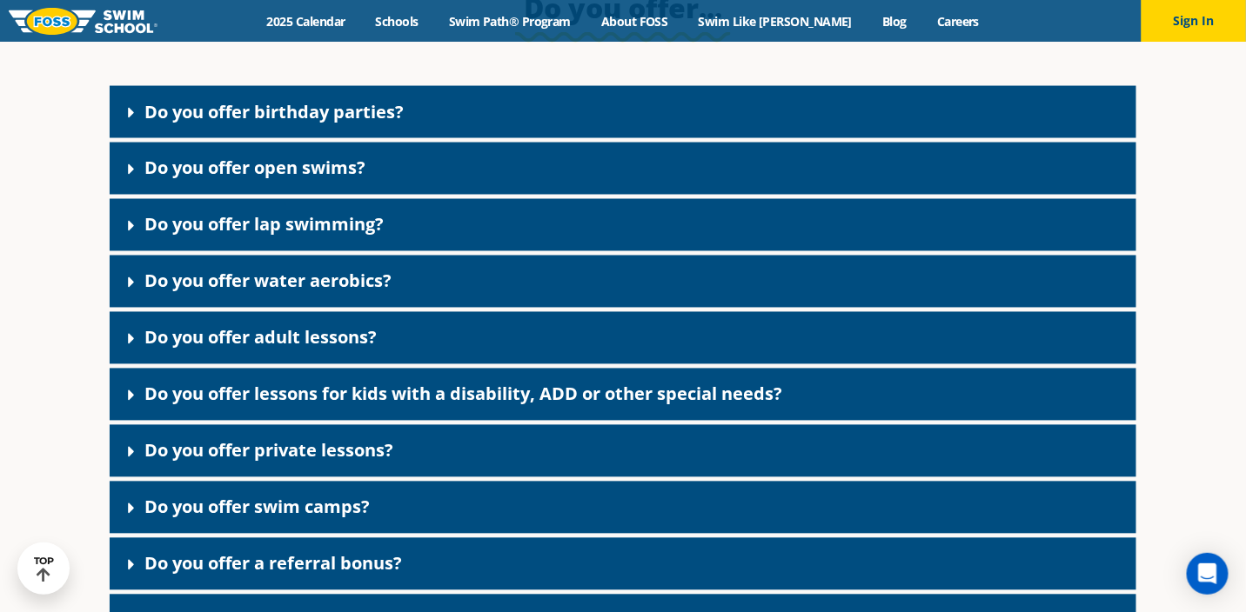
scroll to position [2900, 0]
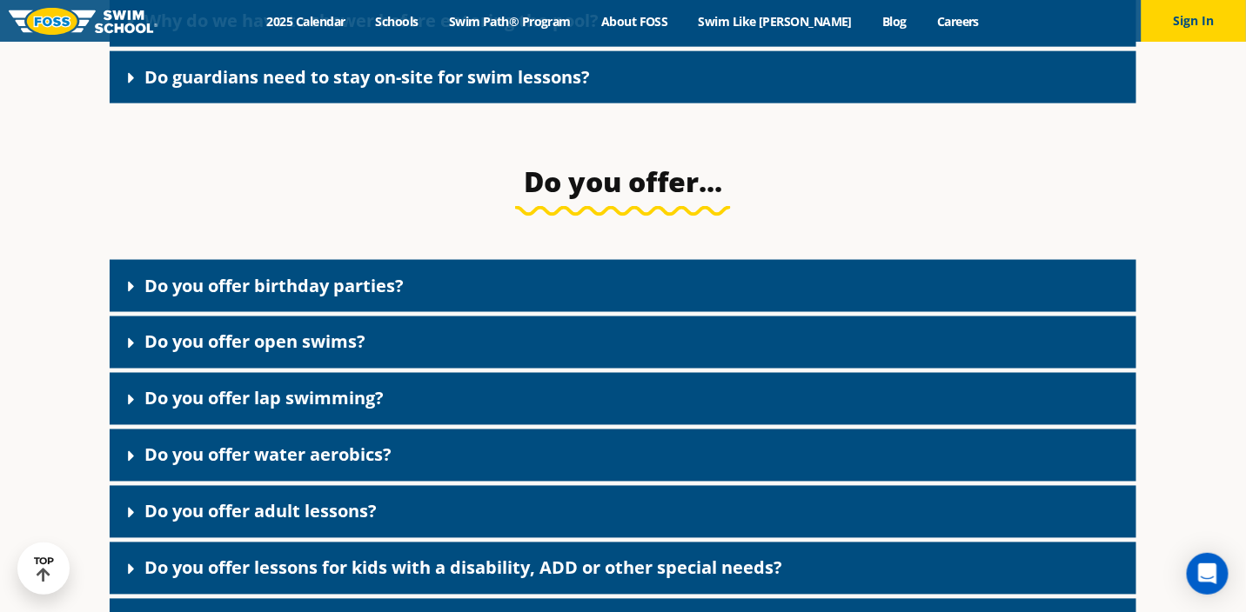
click at [509, 369] on div "Do you offer open swims?" at bounding box center [623, 343] width 1026 height 52
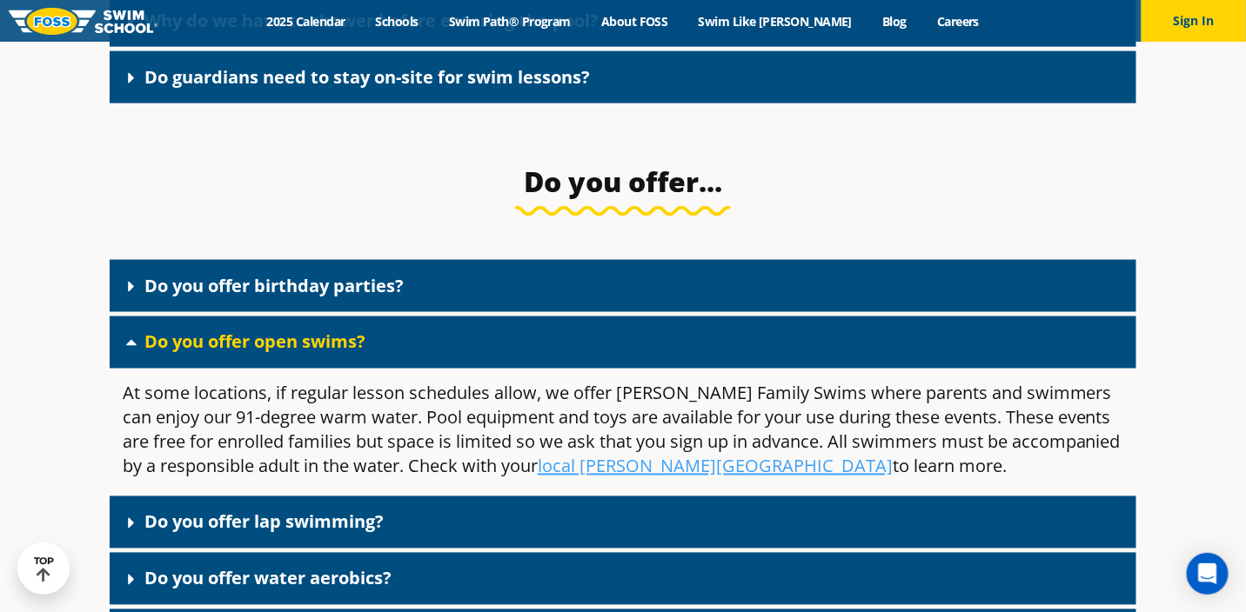
click at [509, 369] on div "Do you offer open swims?" at bounding box center [623, 343] width 1026 height 52
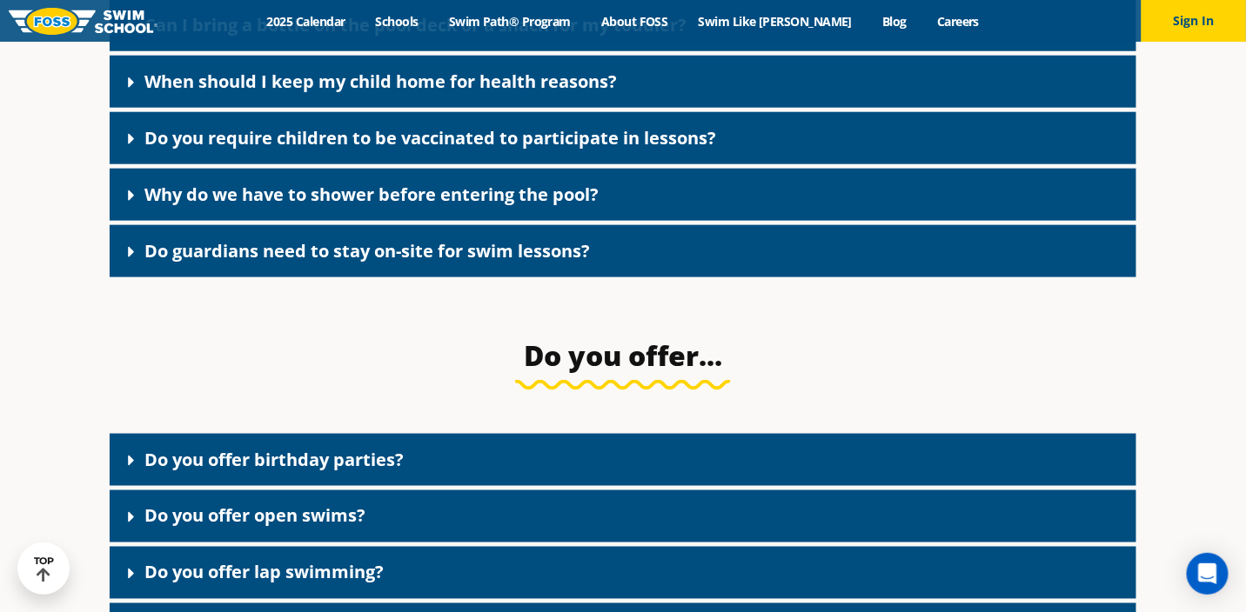
scroll to position [2639, 0]
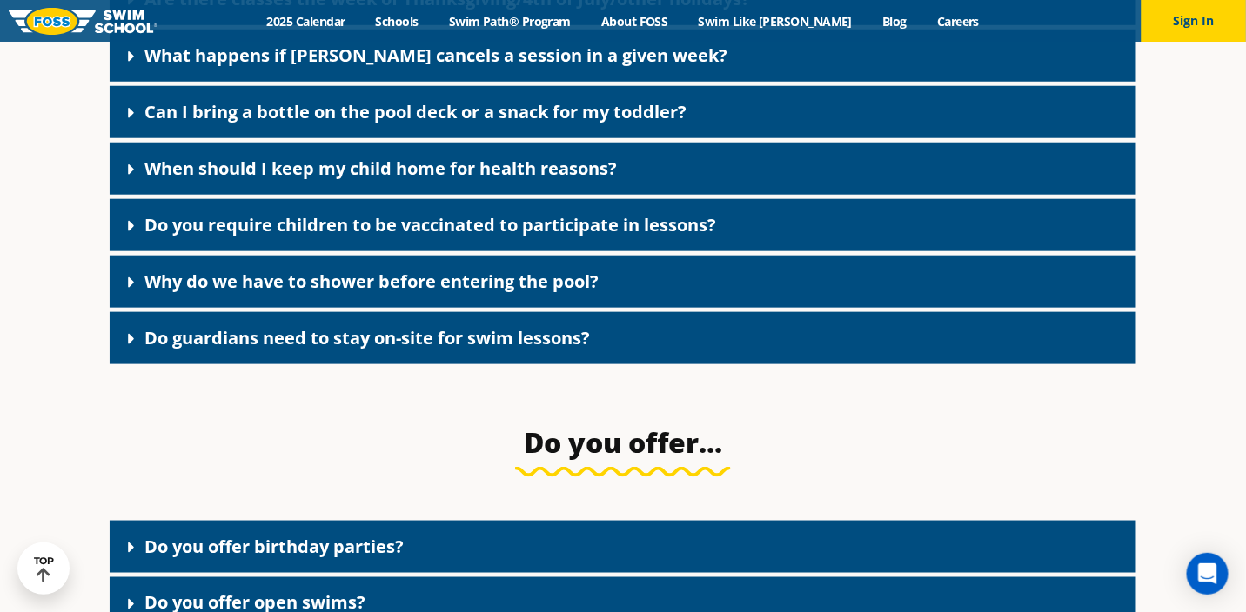
click at [515, 350] on link "Do guardians need to stay on-site for swim lessons?" at bounding box center [366, 337] width 445 height 23
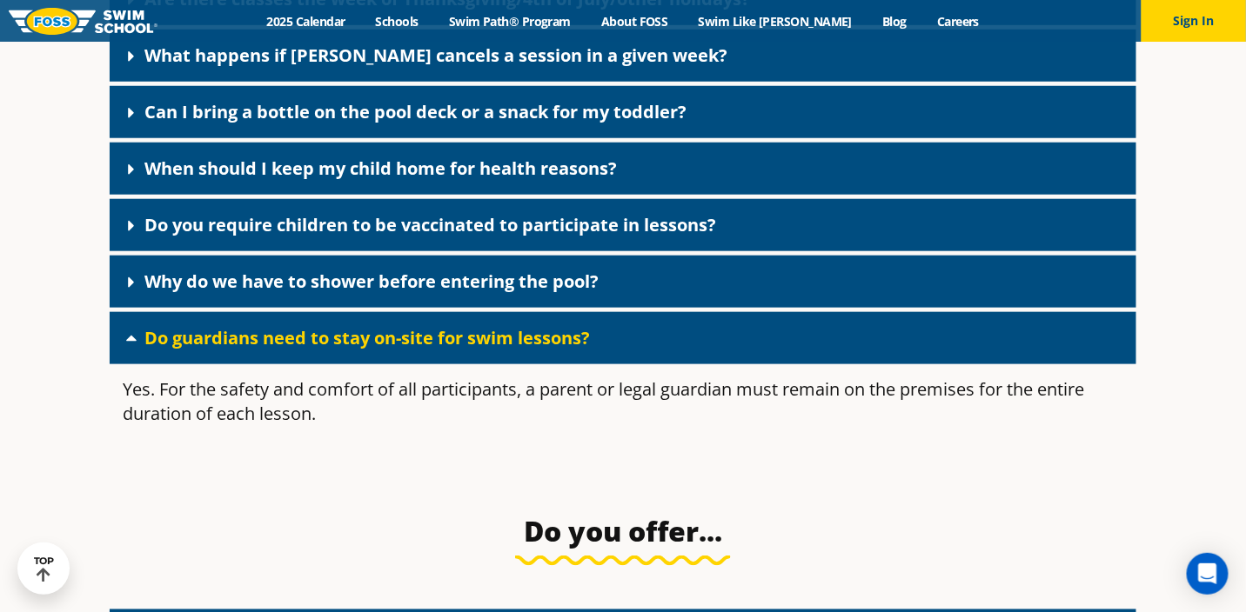
click at [515, 350] on link "Do guardians need to stay on-site for swim lessons?" at bounding box center [366, 337] width 445 height 23
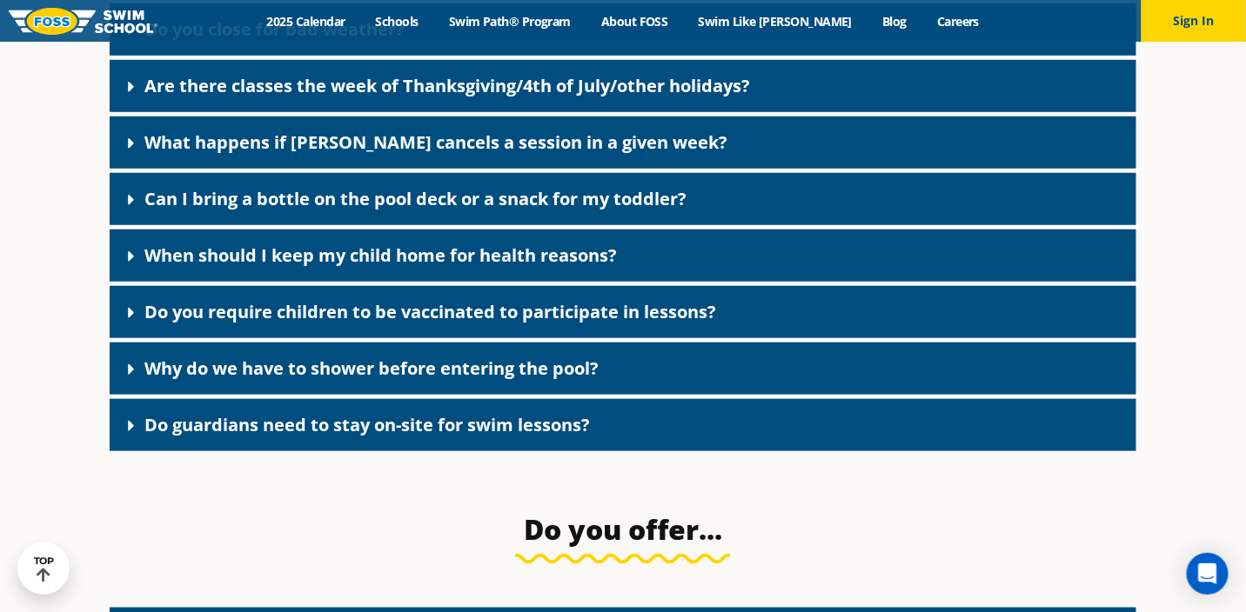
scroll to position [2465, 0]
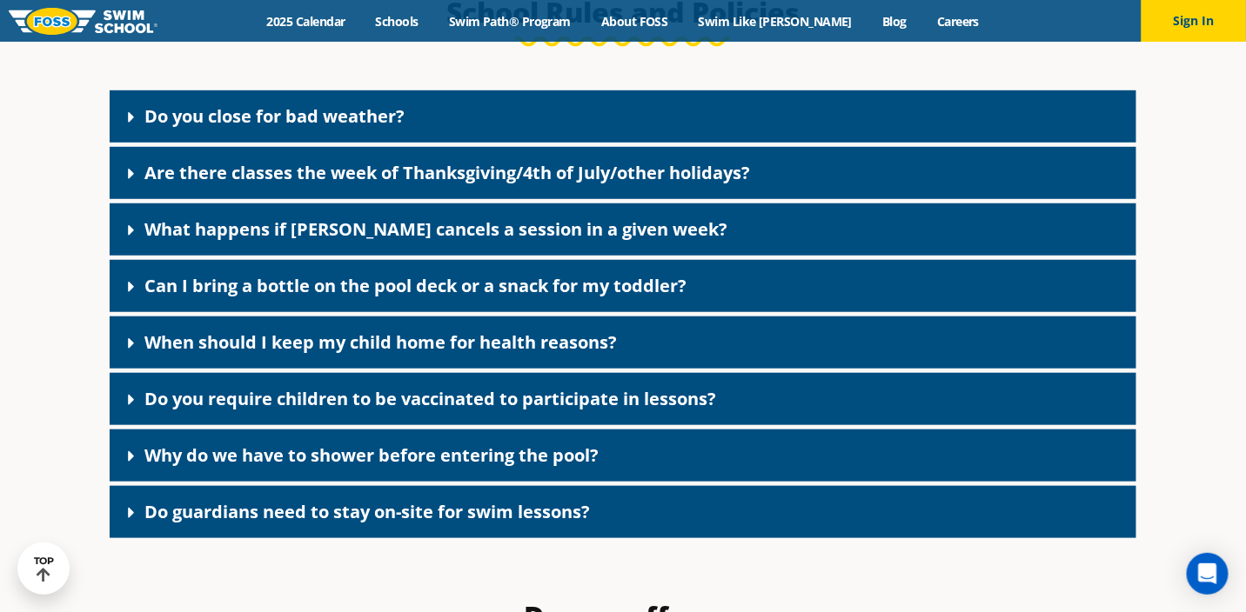
click at [526, 297] on link "Can I bring a bottle on the pool deck or a snack for my toddler?" at bounding box center [415, 285] width 542 height 23
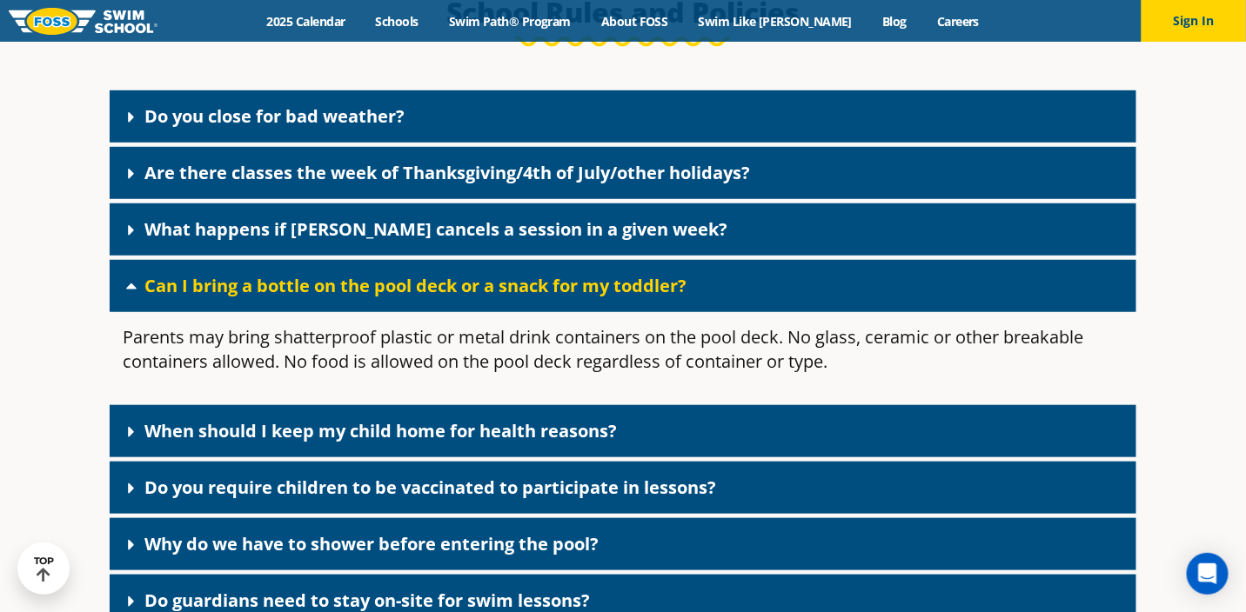
click at [526, 297] on link "Can I bring a bottle on the pool deck or a snack for my toddler?" at bounding box center [415, 285] width 542 height 23
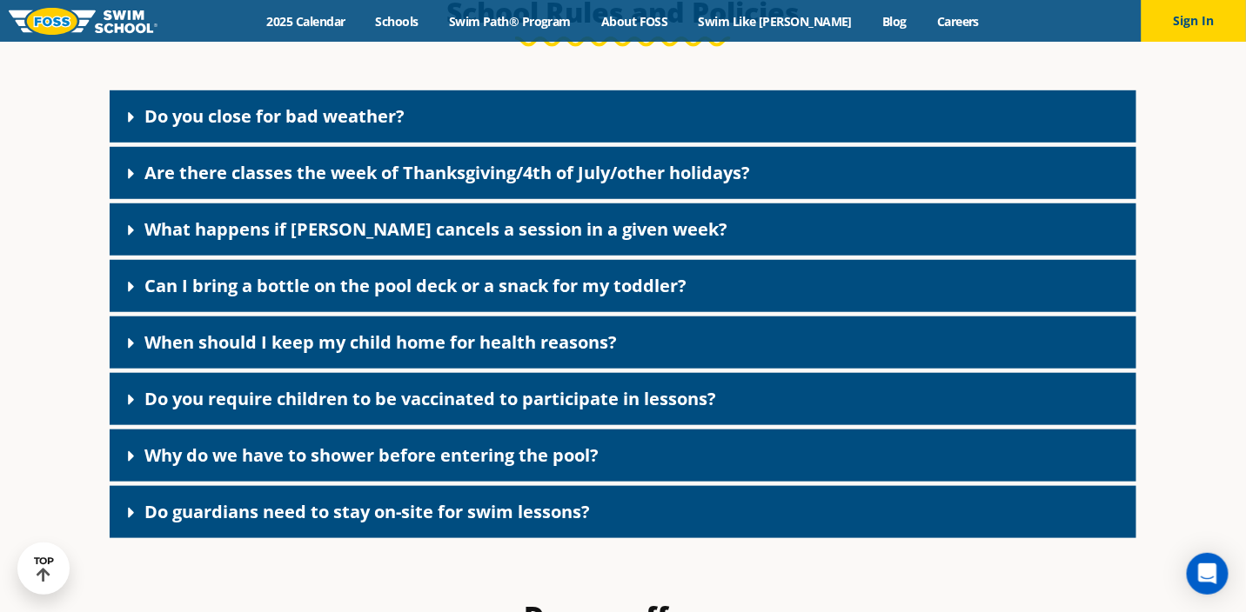
click at [517, 184] on link "Are there classes the week of Thanksgiving/4th of July/other holidays?" at bounding box center [446, 172] width 605 height 23
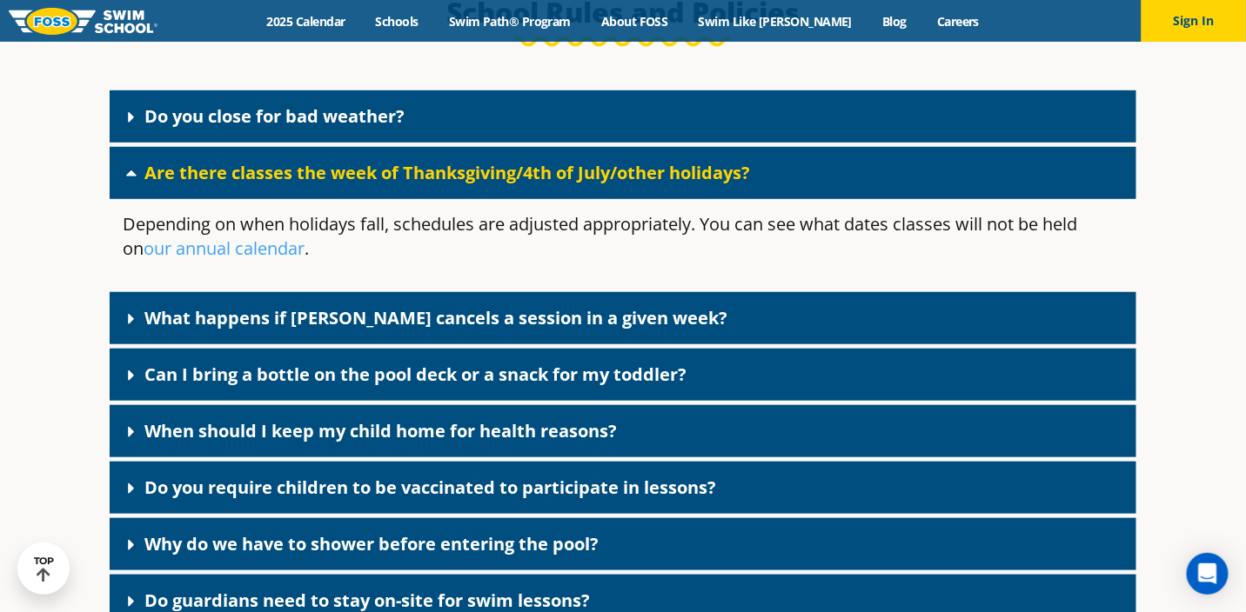
click at [517, 184] on link "Are there classes the week of Thanksgiving/4th of July/other holidays?" at bounding box center [446, 172] width 605 height 23
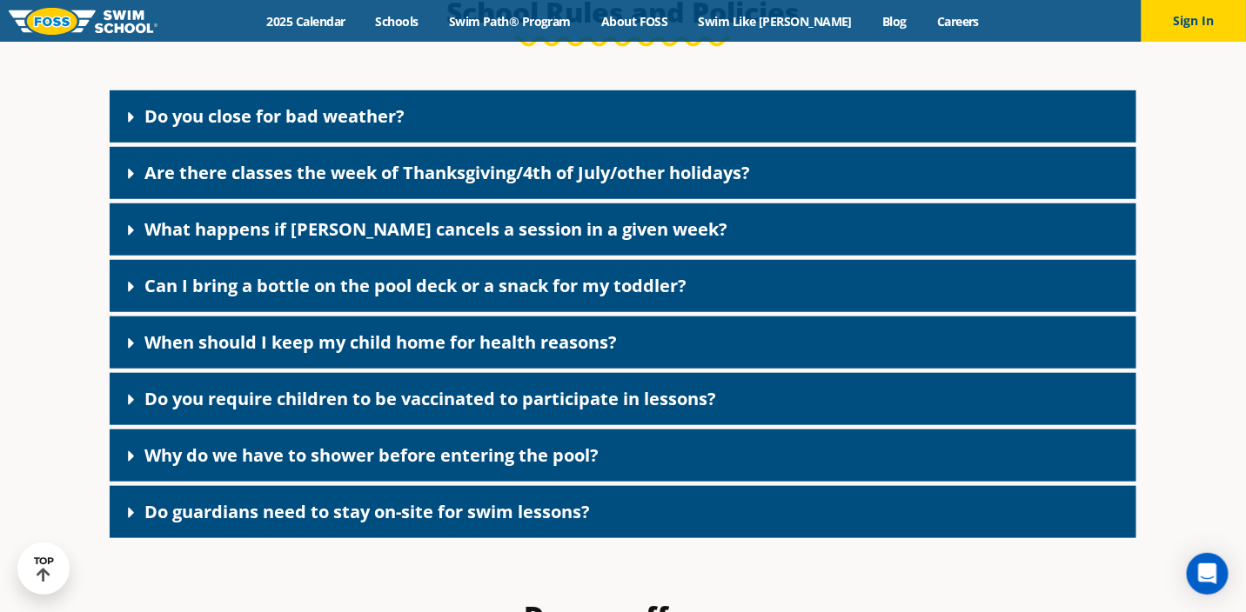
scroll to position [2378, 0]
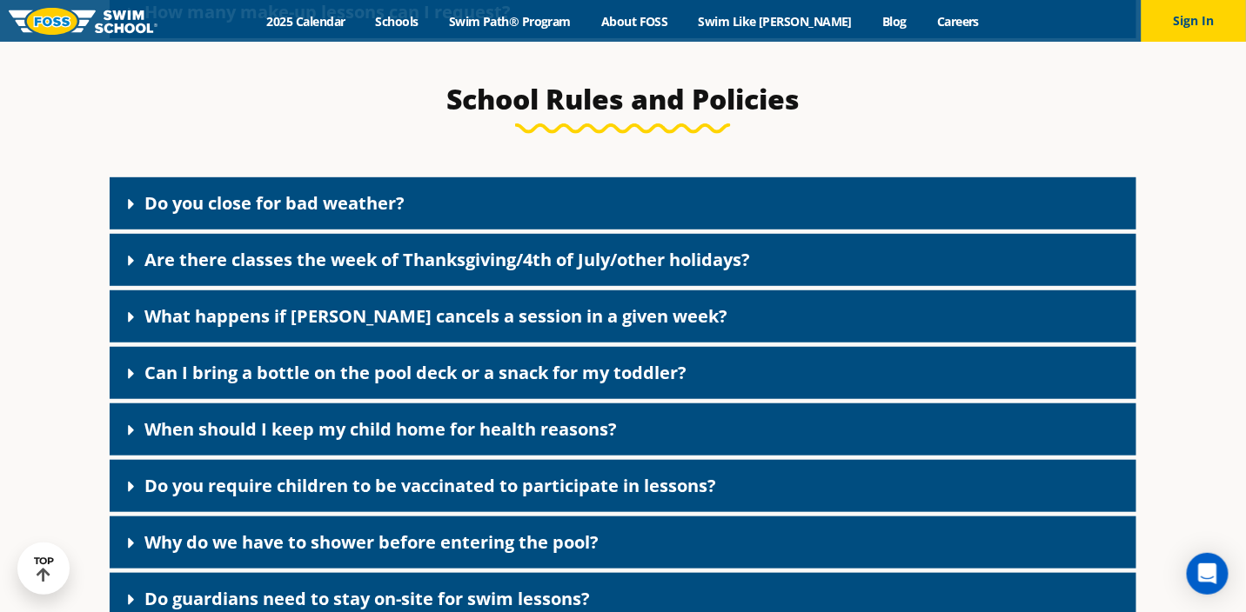
click at [341, 212] on link "Do you close for bad weather?" at bounding box center [274, 202] width 260 height 23
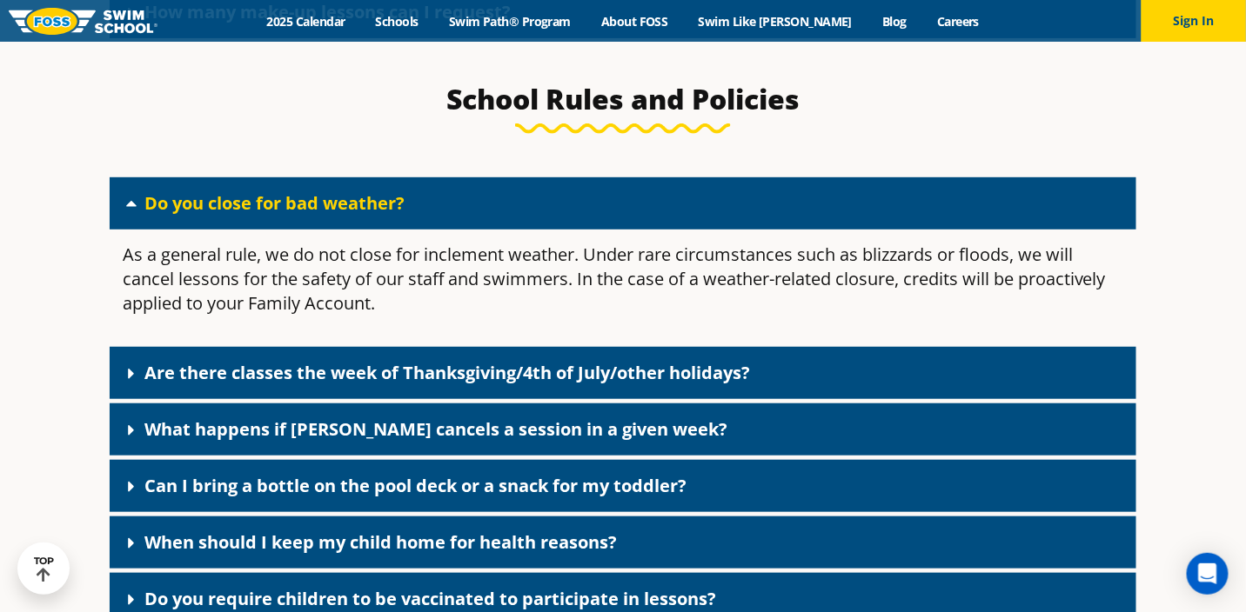
click at [341, 212] on link "Do you close for bad weather?" at bounding box center [274, 202] width 260 height 23
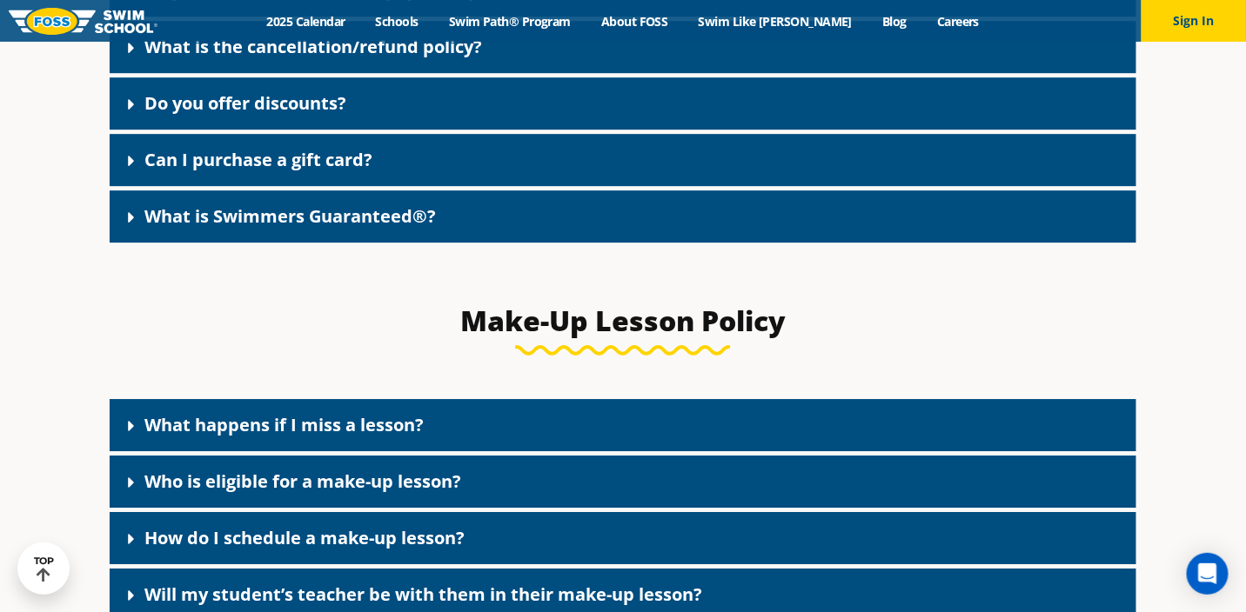
scroll to position [1595, 0]
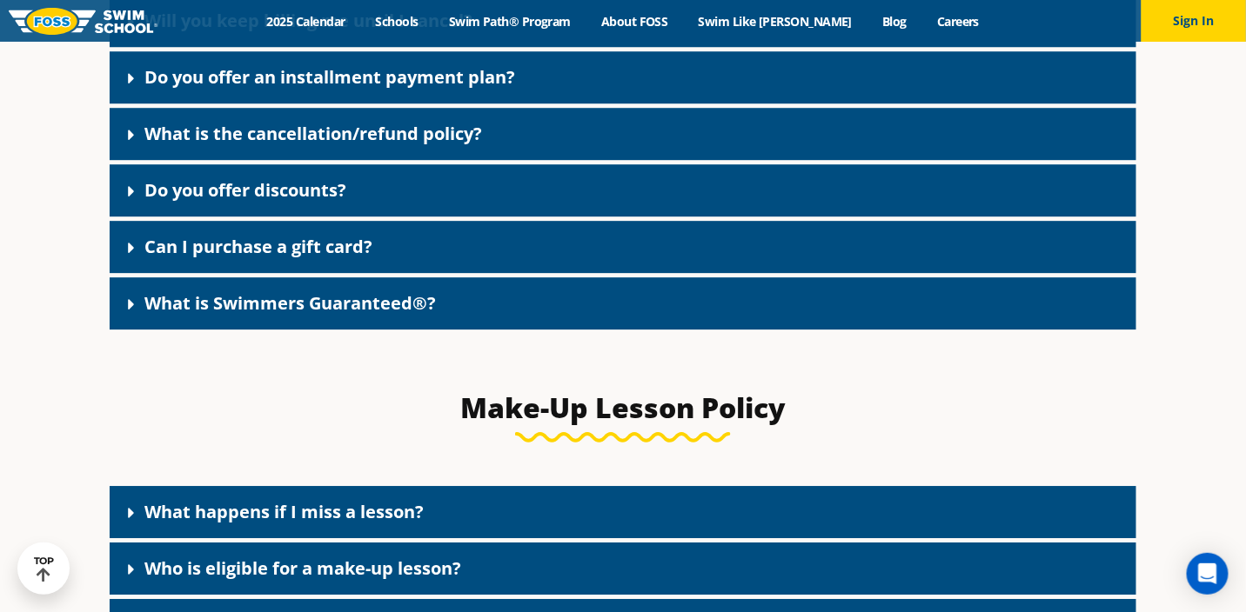
click at [251, 251] on link "Can I purchase a gift card?" at bounding box center [258, 246] width 228 height 23
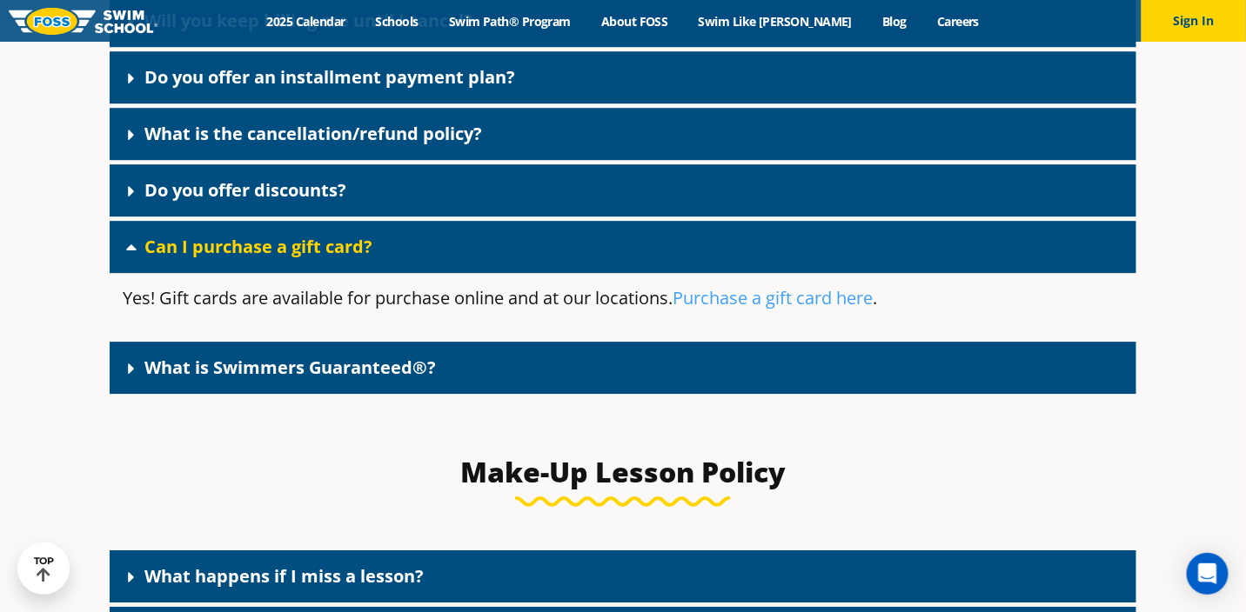
click at [251, 251] on link "Can I purchase a gift card?" at bounding box center [258, 246] width 228 height 23
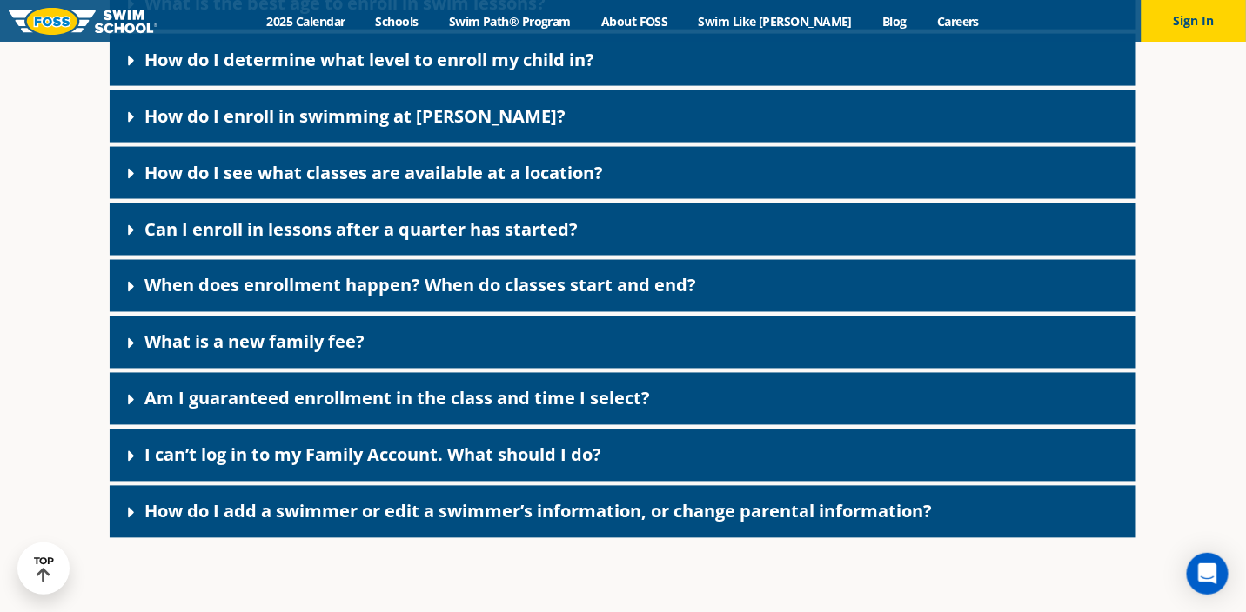
scroll to position [725, 0]
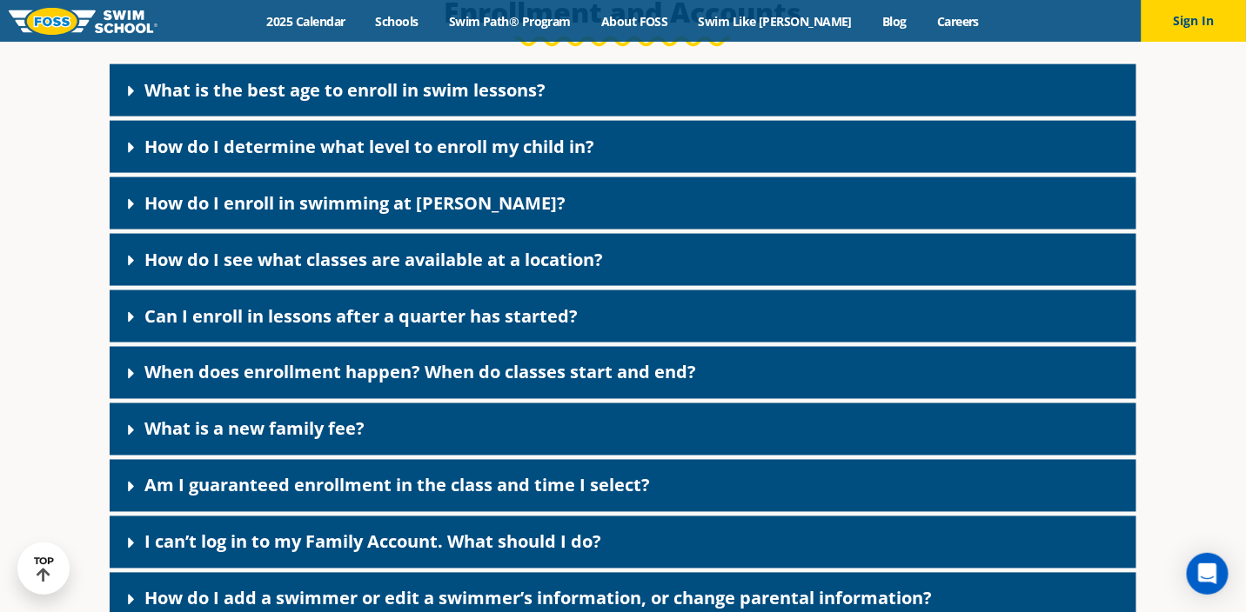
click at [309, 102] on link "What is the best age to enroll in swim lessons?" at bounding box center [344, 89] width 401 height 23
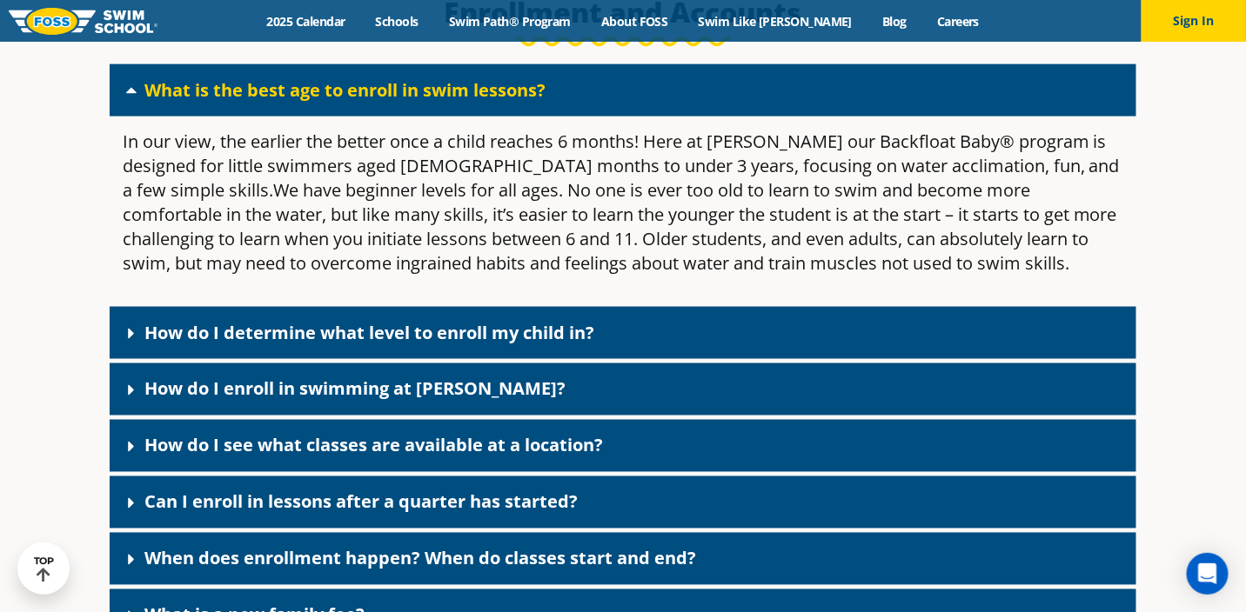
click at [309, 102] on link "What is the best age to enroll in swim lessons?" at bounding box center [344, 89] width 401 height 23
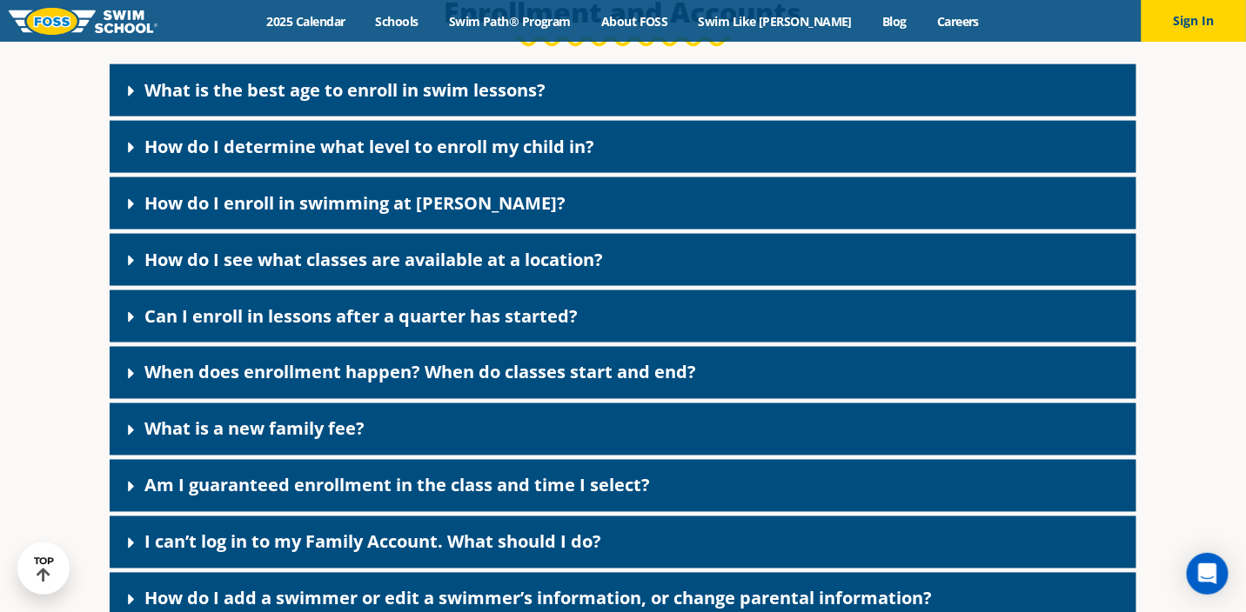
click at [317, 157] on link "How do I determine what level to enroll my child in?" at bounding box center [369, 146] width 450 height 23
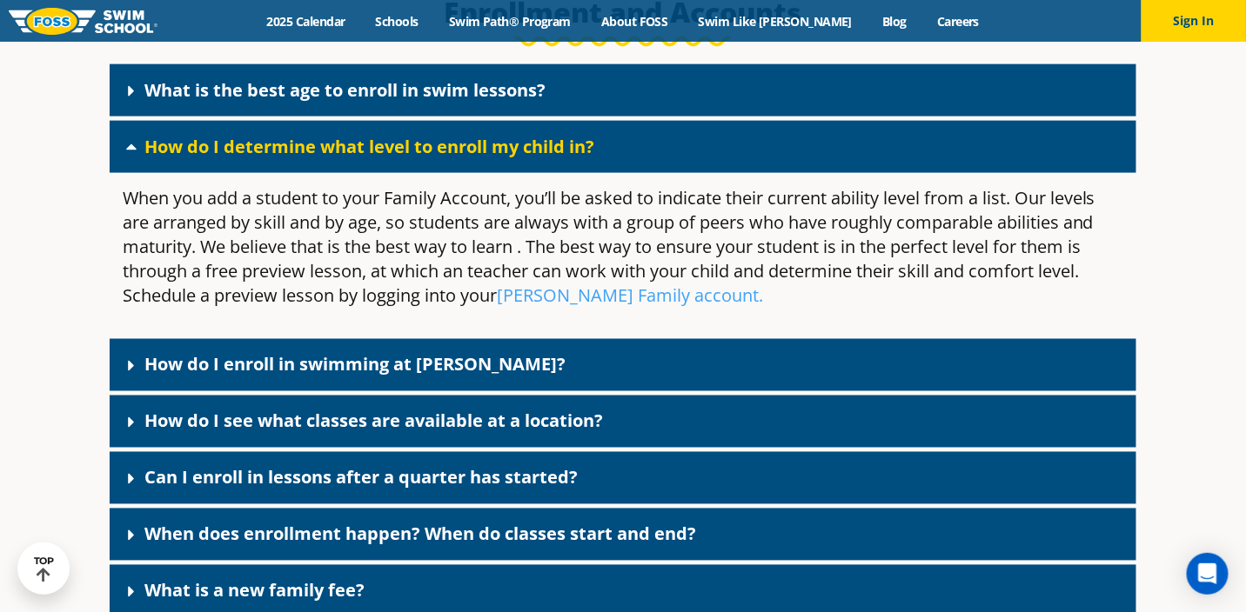
click at [143, 150] on span at bounding box center [135, 146] width 17 height 17
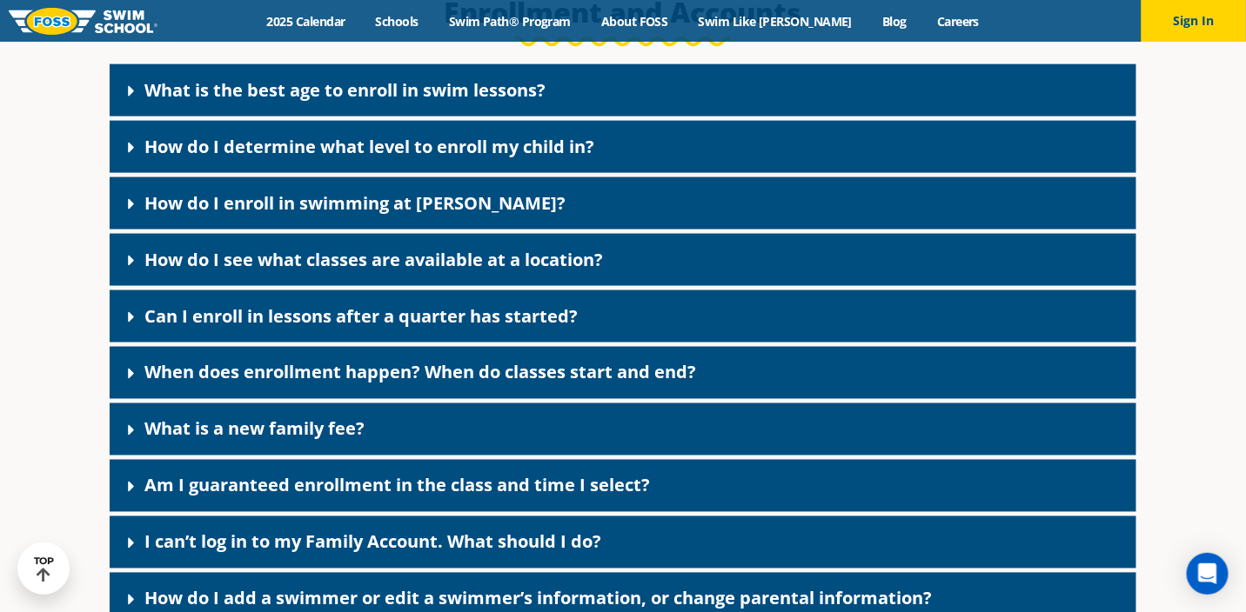
click at [145, 270] on link "How do I see what classes are available at a location?" at bounding box center [373, 259] width 458 height 23
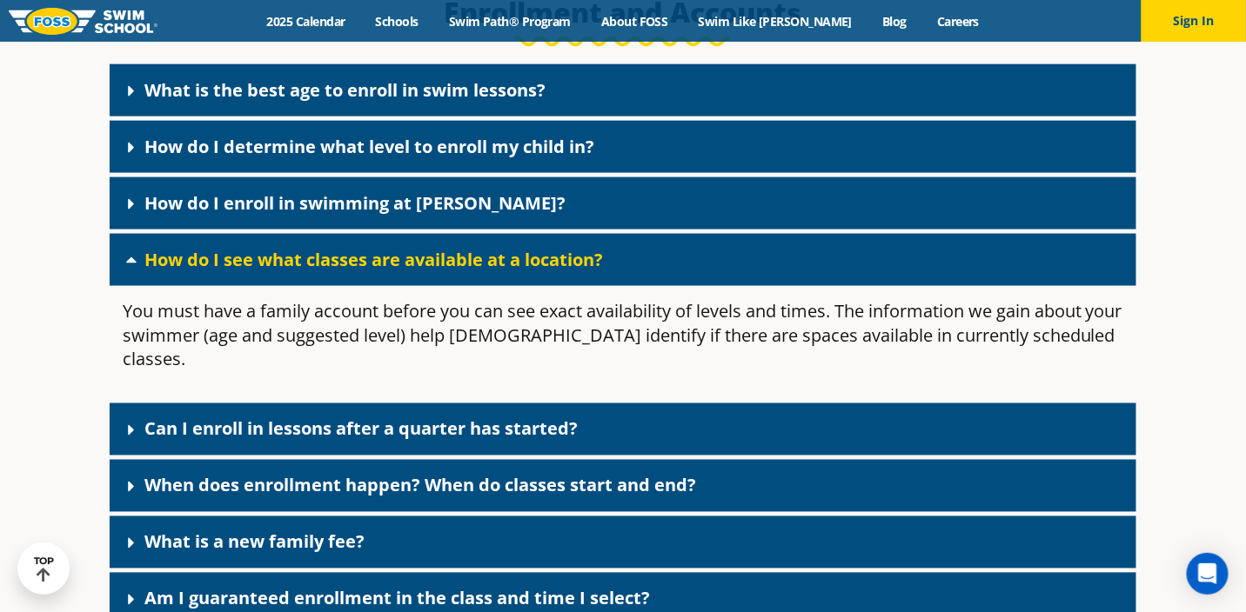
click at [146, 270] on link "How do I see what classes are available at a location?" at bounding box center [373, 259] width 458 height 23
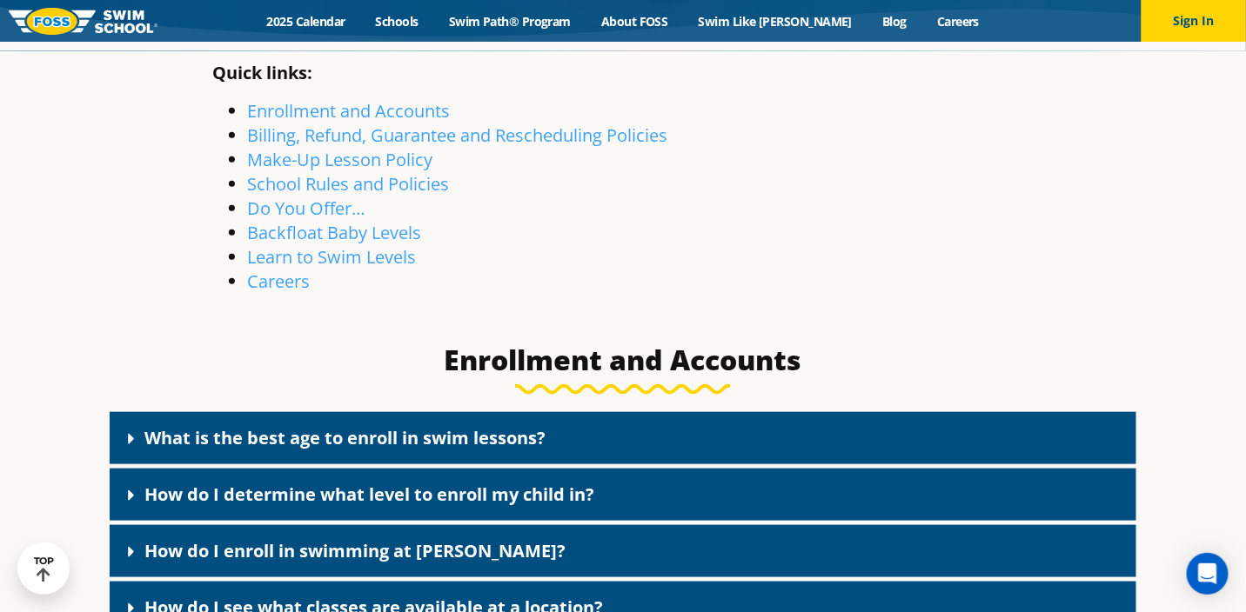
scroll to position [291, 0]
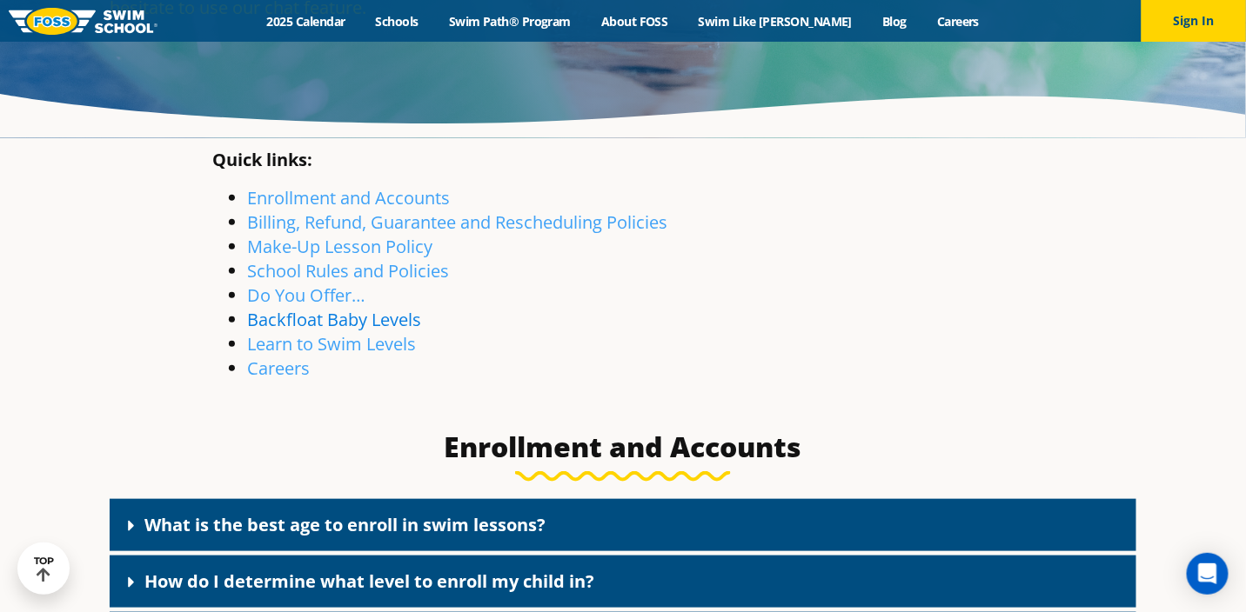
click at [377, 327] on link "Backfloat Baby Levels" at bounding box center [334, 319] width 174 height 23
